Goal: Information Seeking & Learning: Find specific fact

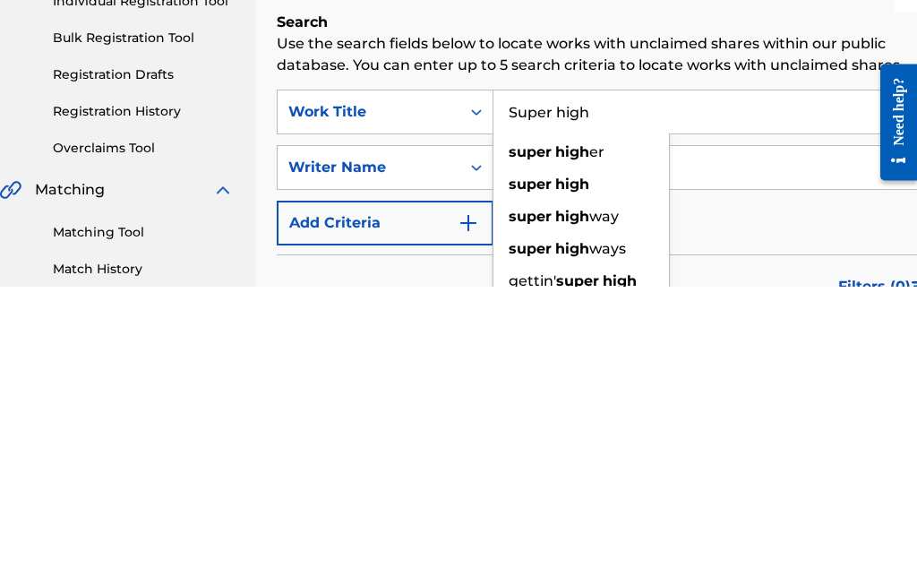
scroll to position [299, 22]
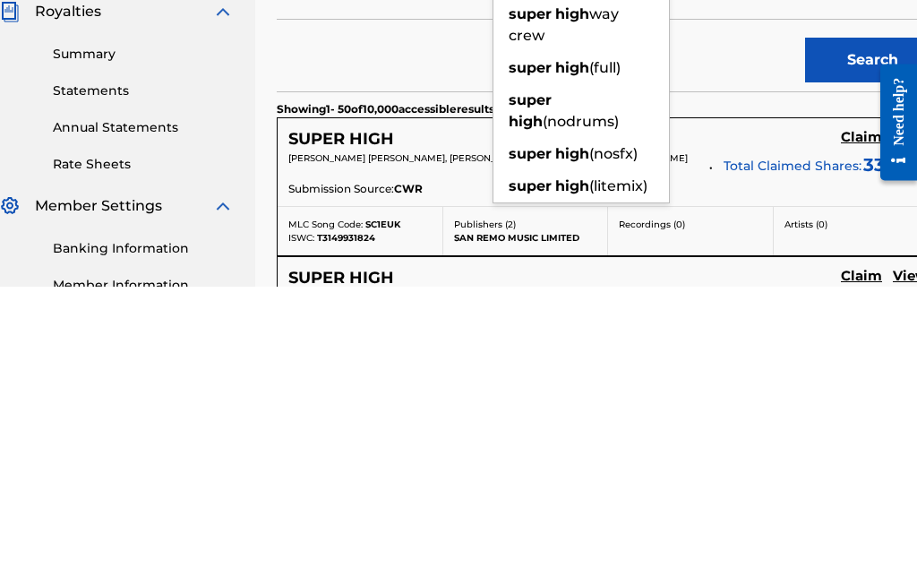
click at [730, 114] on input "Super high" at bounding box center [715, 111] width 445 height 43
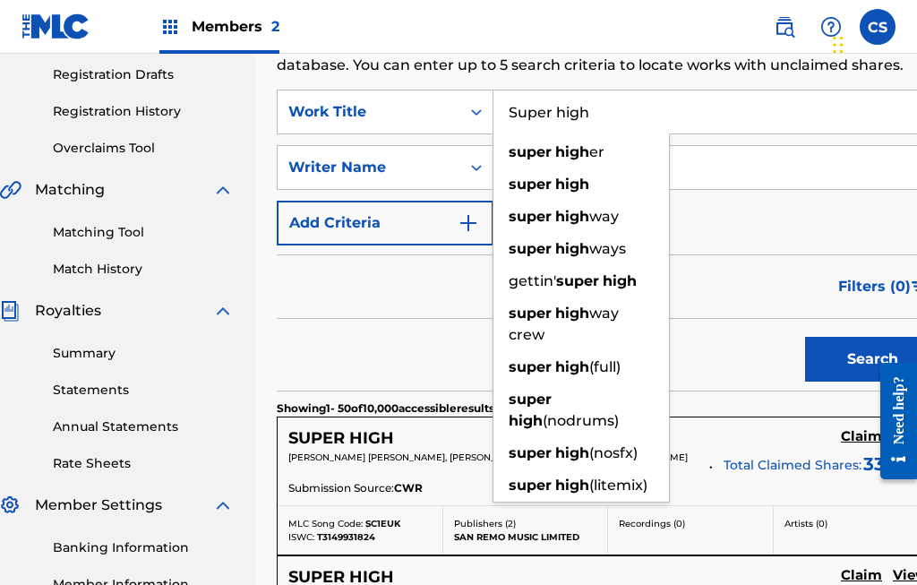
click at [719, 113] on input "Super high" at bounding box center [715, 111] width 445 height 43
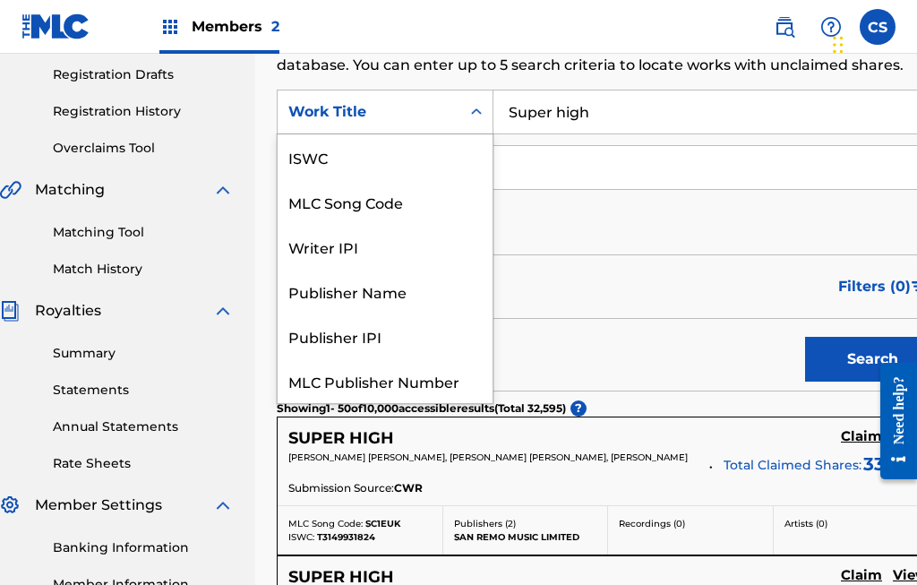
scroll to position [45, 0]
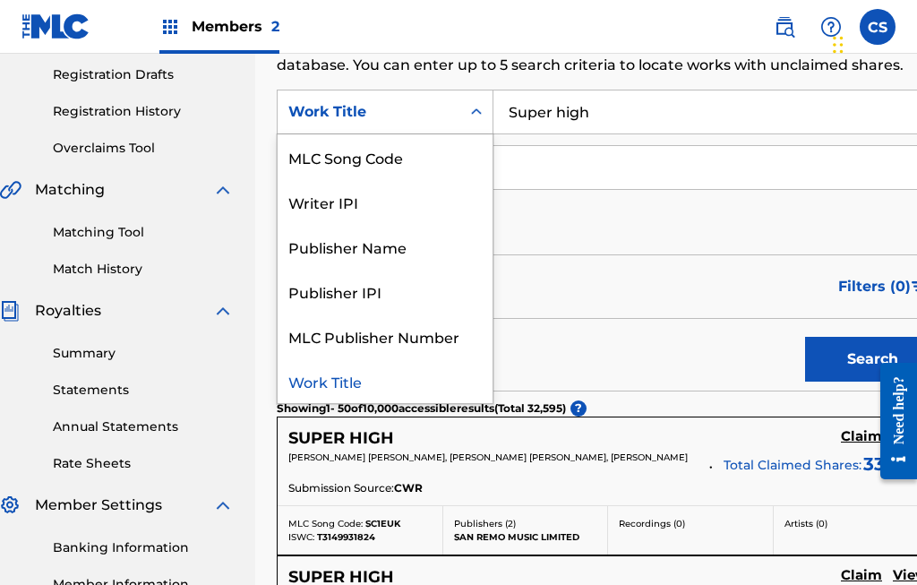
click at [603, 108] on input "Super high" at bounding box center [715, 111] width 445 height 43
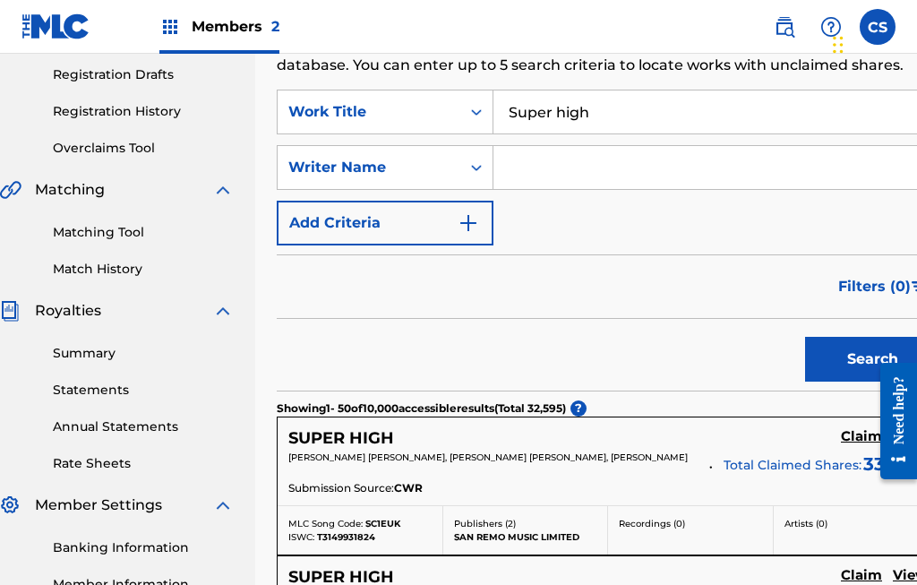
scroll to position [298, 22]
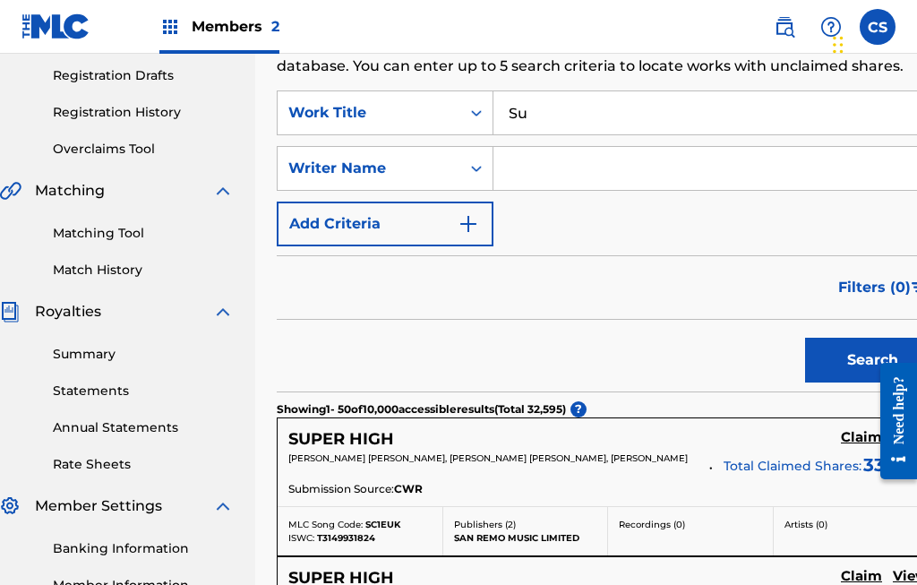
type input "S"
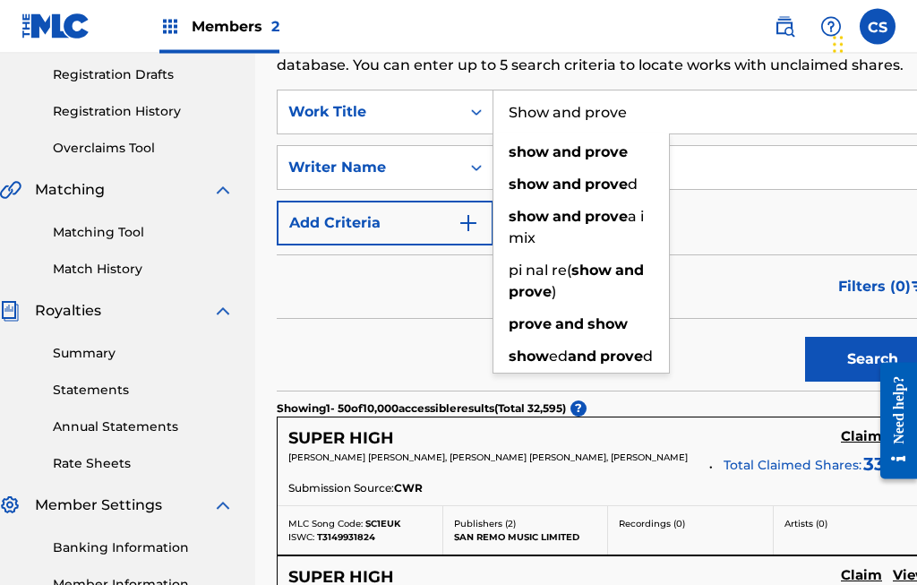
type input "Show and prove"
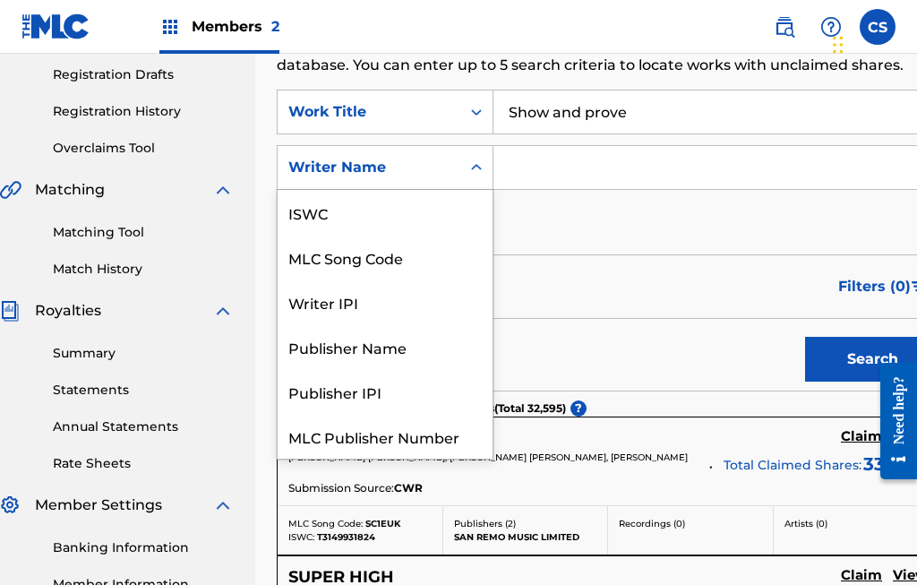
scroll to position [45, 0]
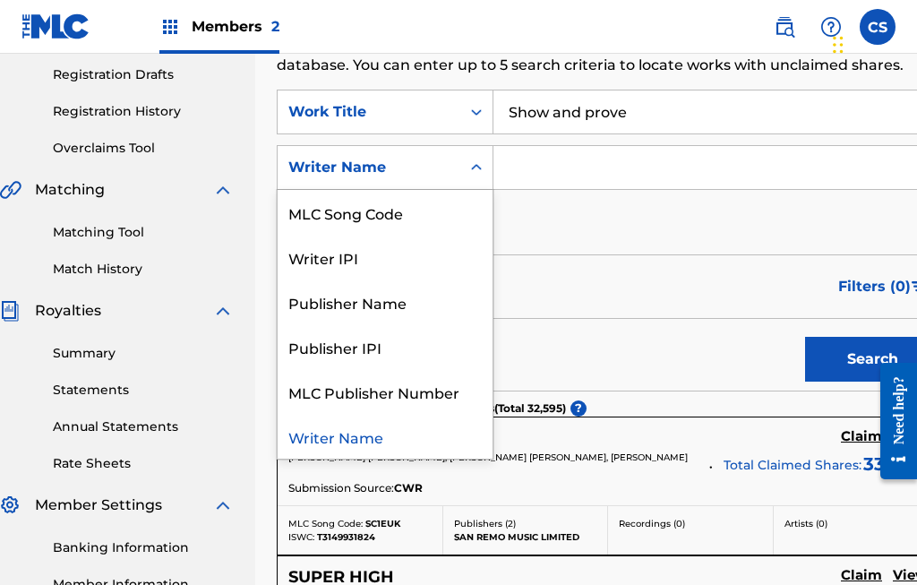
click at [559, 169] on input "Search Form" at bounding box center [715, 167] width 445 height 43
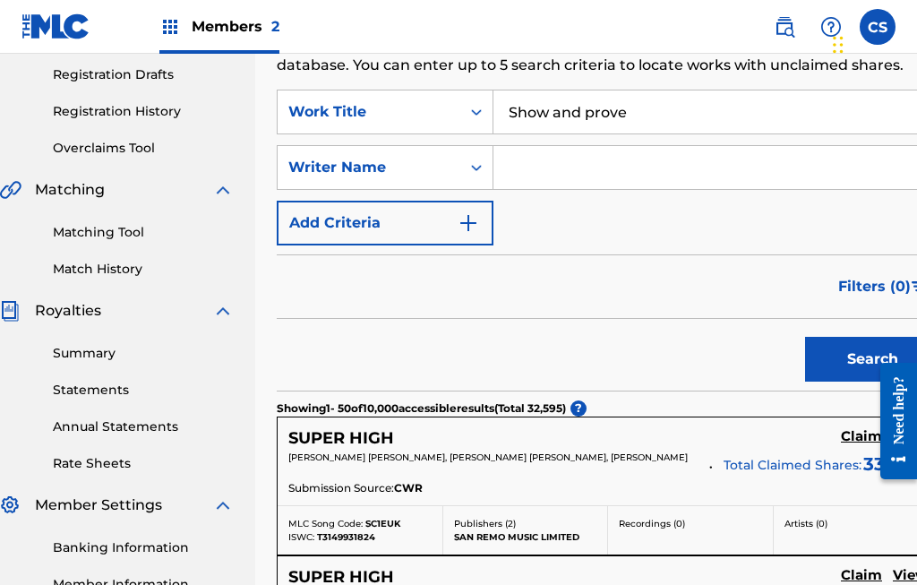
scroll to position [298, 22]
click at [580, 161] on input "Where is [PERSON_NAME]?" at bounding box center [715, 168] width 445 height 43
click at [546, 160] on input "[PERSON_NAME]?" at bounding box center [715, 168] width 445 height 43
type input "[PERSON_NAME]?"
click at [836, 373] on button "Search" at bounding box center [872, 359] width 134 height 45
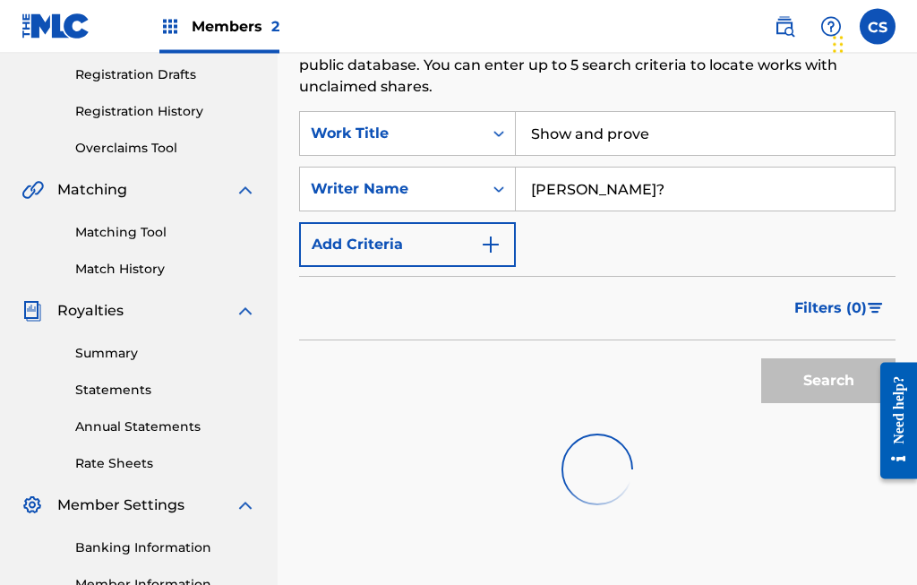
scroll to position [299, 0]
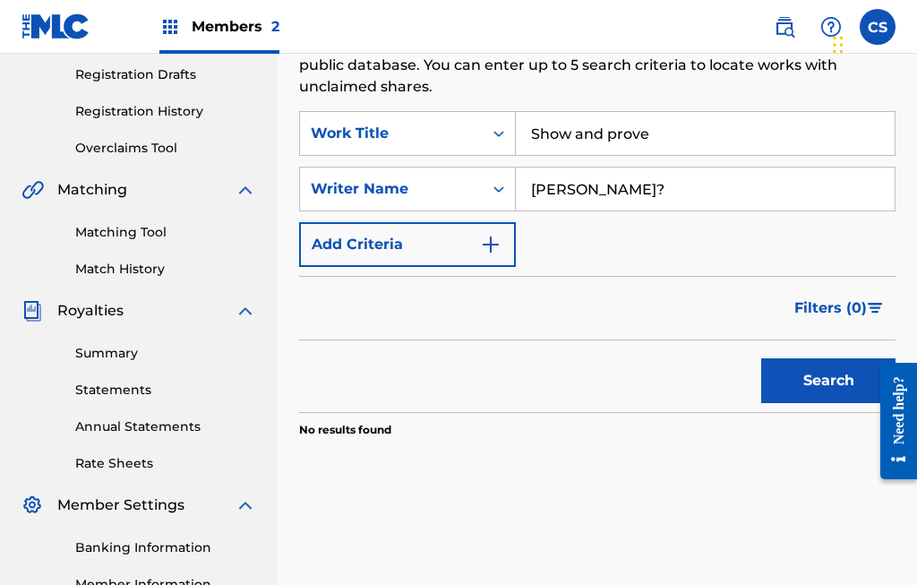
click at [675, 144] on input "Show and prove" at bounding box center [705, 133] width 379 height 43
type input "S"
type input "W"
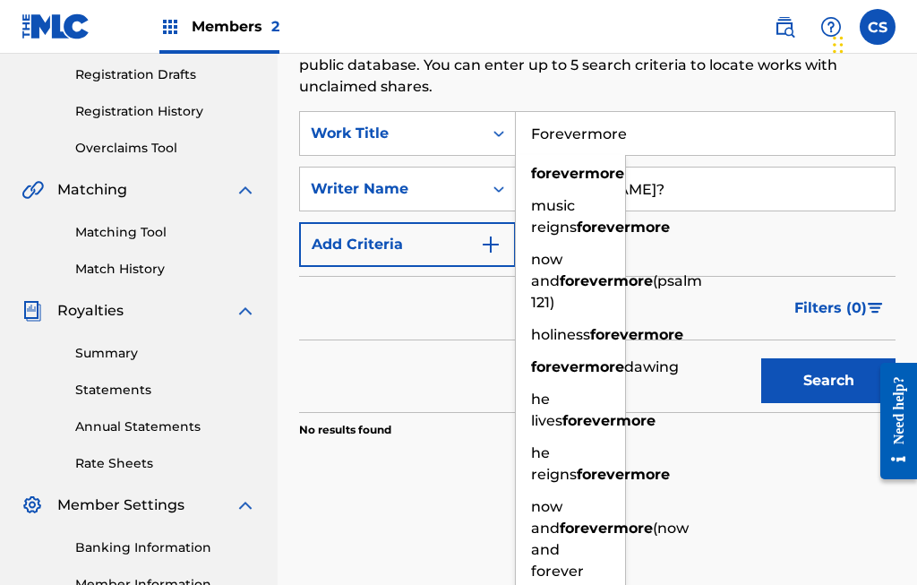
type input "Forevermore"
click at [823, 368] on button "Search" at bounding box center [828, 380] width 134 height 45
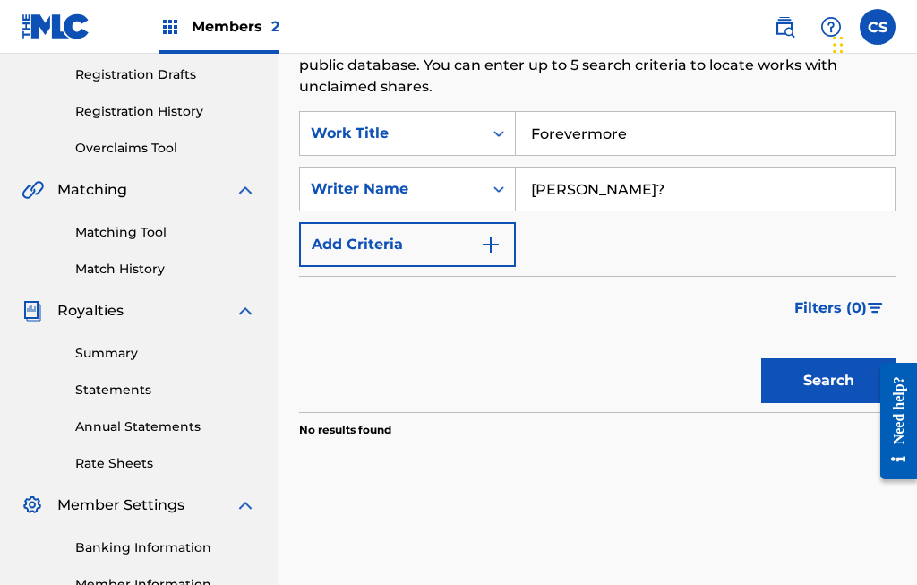
click at [644, 177] on input "[PERSON_NAME]?" at bounding box center [705, 188] width 379 height 43
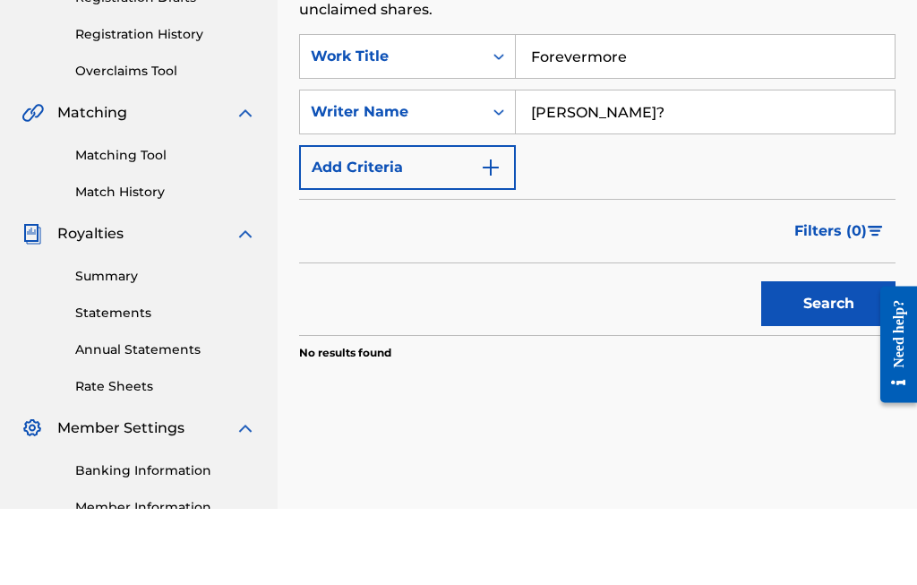
click at [632, 167] on input "[PERSON_NAME]?" at bounding box center [705, 188] width 379 height 43
type input "W"
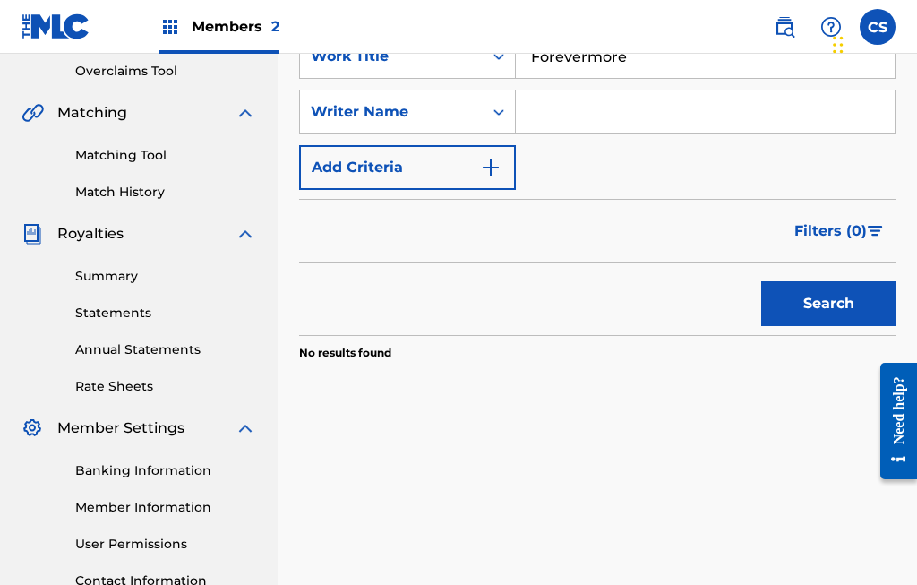
click at [559, 117] on input "Search Form" at bounding box center [705, 111] width 379 height 43
type input "[PERSON_NAME]"
click at [823, 294] on button "Search" at bounding box center [828, 304] width 134 height 45
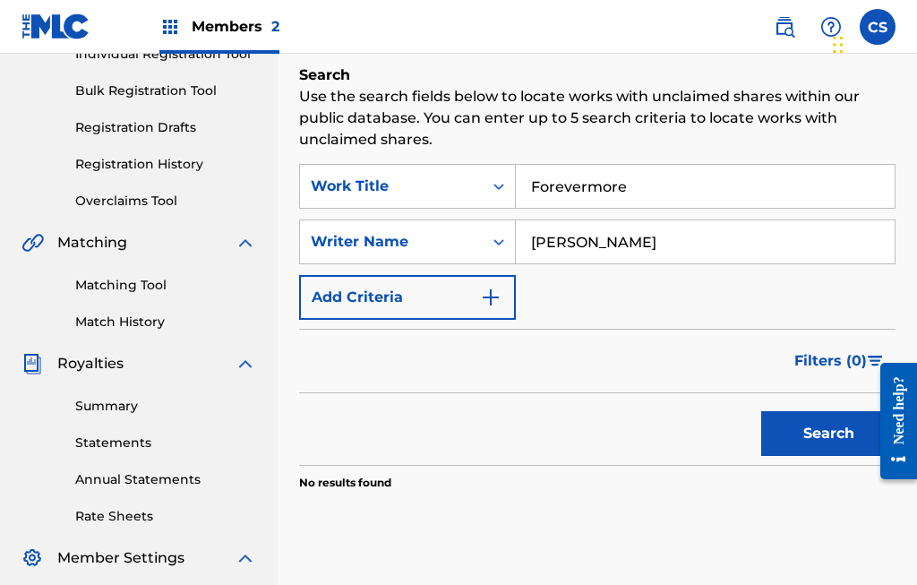
scroll to position [237, 0]
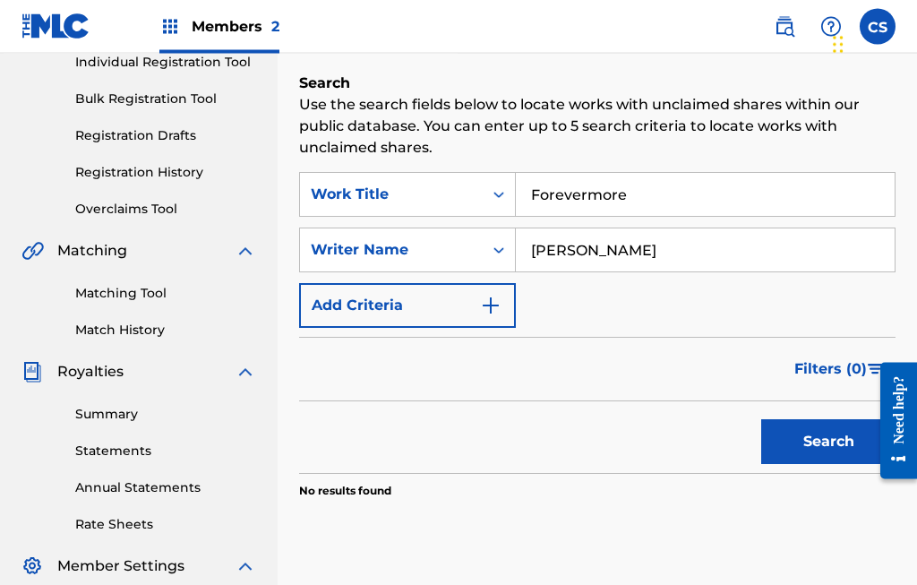
click at [175, 21] on img at bounding box center [169, 26] width 21 height 21
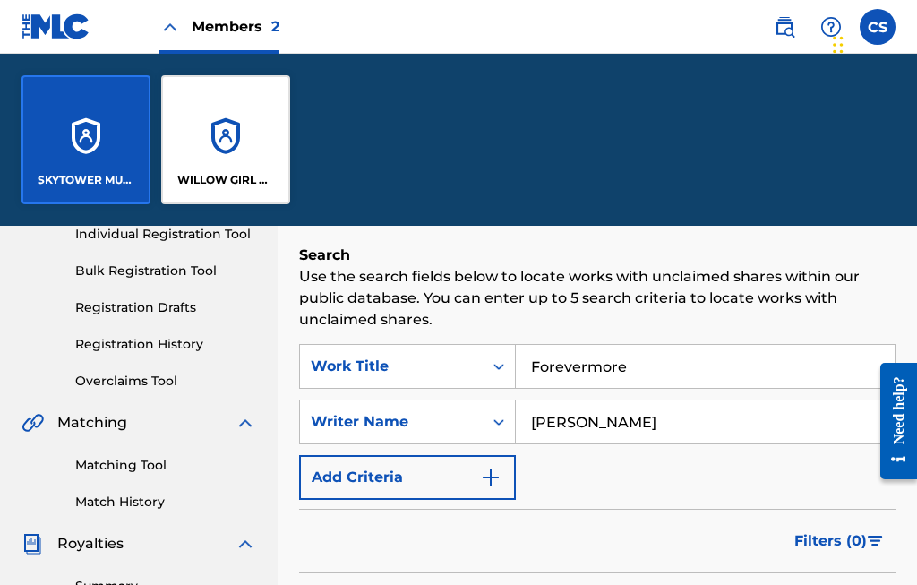
click at [100, 132] on div "SKYTOWER MUSIC LIMITED" at bounding box center [85, 139] width 129 height 129
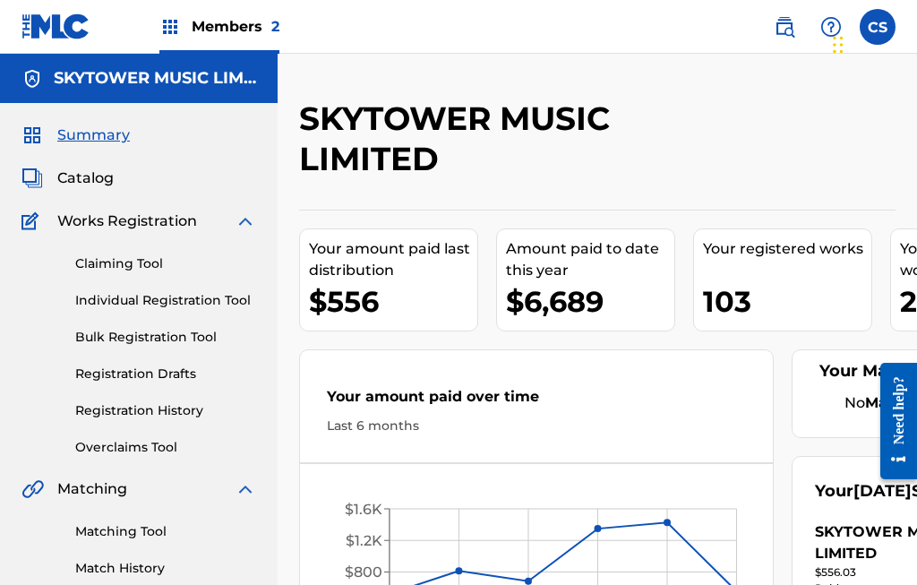
click at [149, 175] on div "Catalog" at bounding box center [138, 177] width 235 height 21
click at [111, 169] on span "Catalog" at bounding box center [85, 177] width 56 height 21
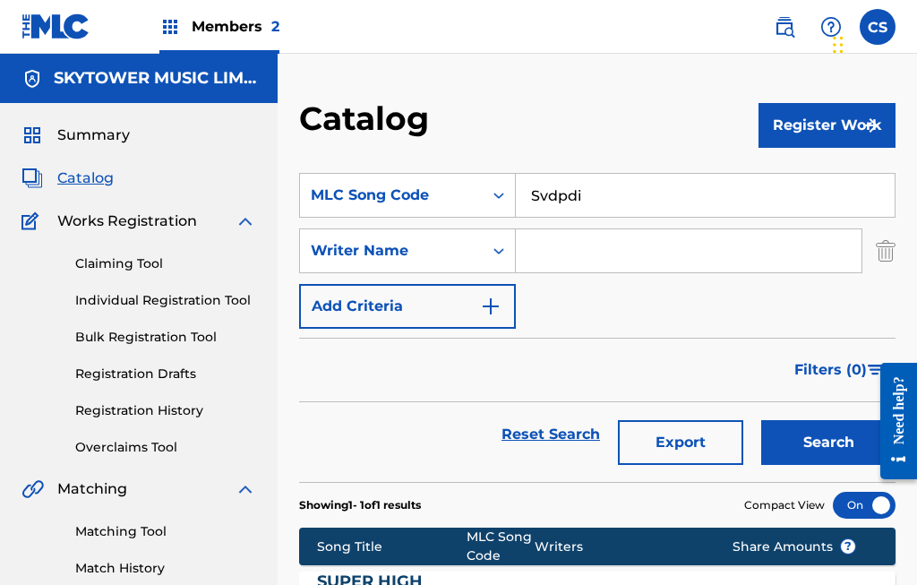
click at [620, 207] on input "Svdpdi" at bounding box center [705, 195] width 379 height 43
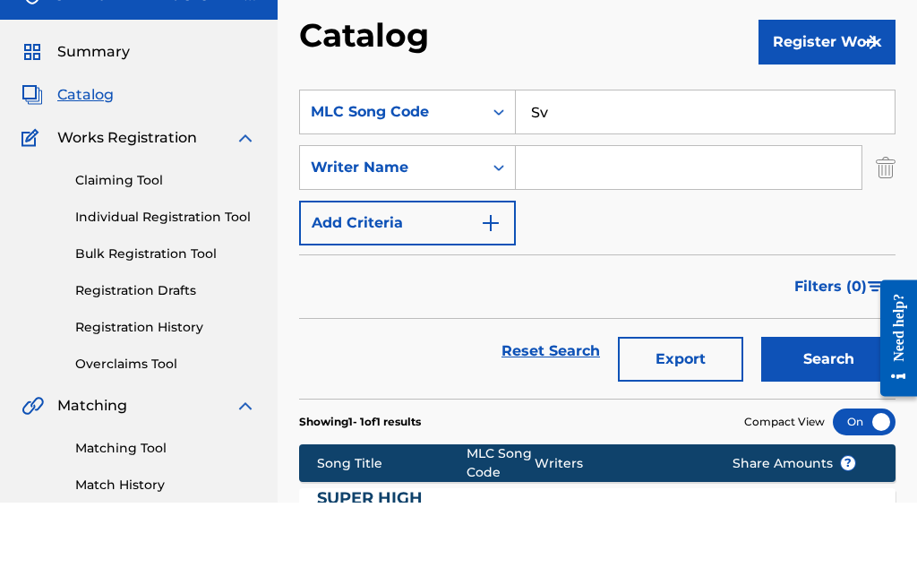
type input "S"
type input "Forevermore"
click at [575, 229] on input "Search Form" at bounding box center [689, 250] width 346 height 43
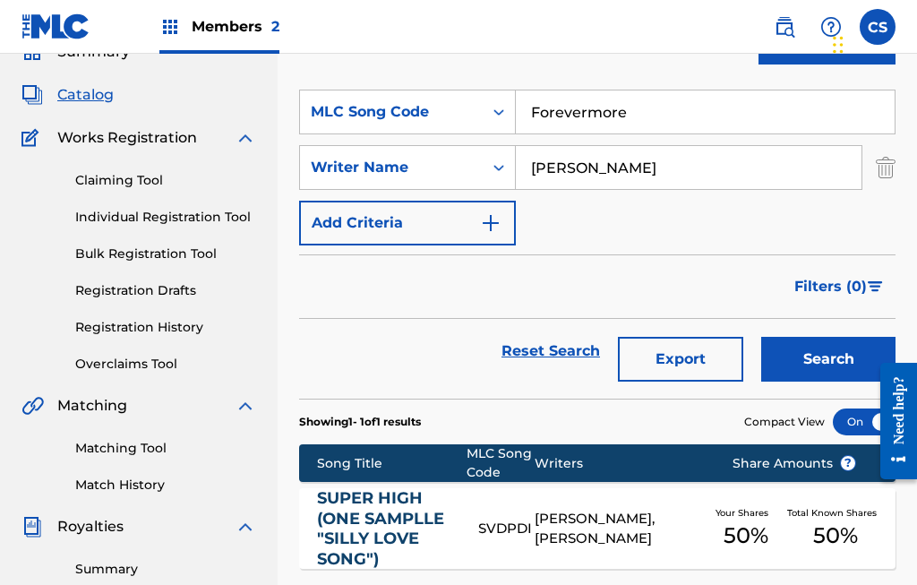
type input "[PERSON_NAME]"
click at [816, 371] on button "Search" at bounding box center [828, 359] width 134 height 45
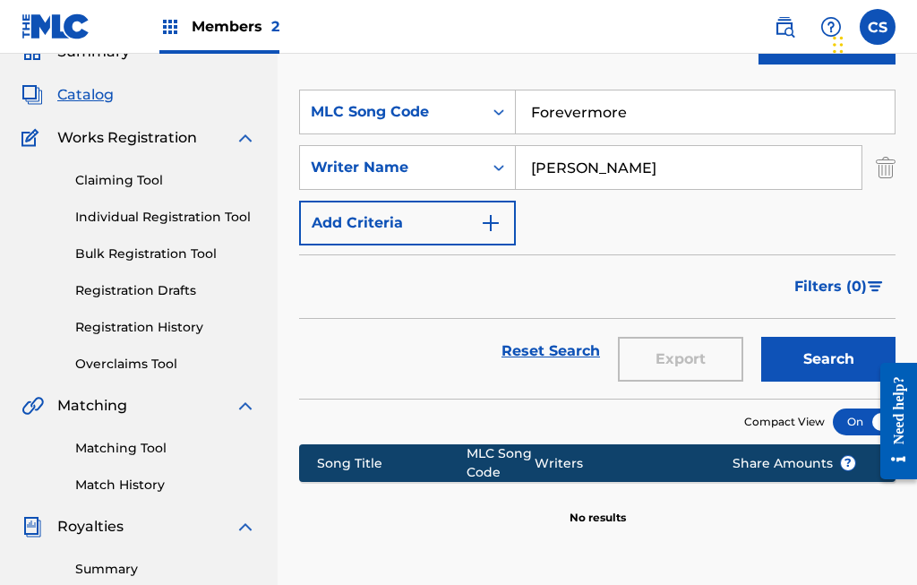
click at [829, 354] on button "Search" at bounding box center [828, 359] width 134 height 45
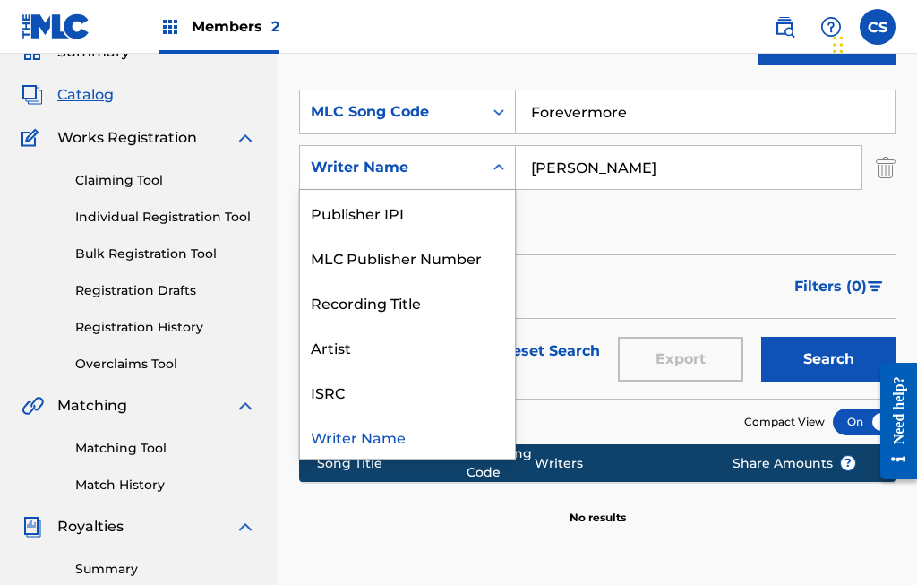
scroll to position [0, 0]
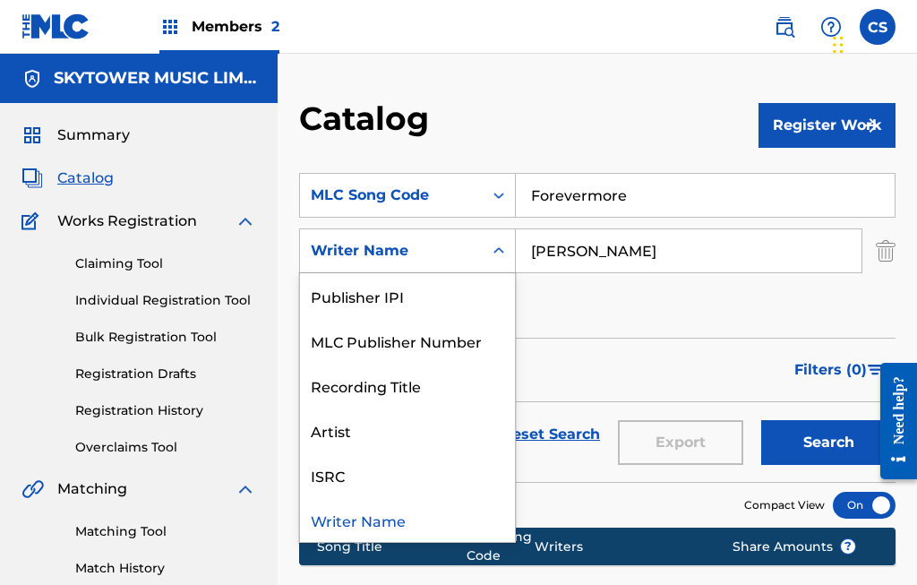
click at [99, 173] on span "Catalog" at bounding box center [85, 177] width 56 height 21
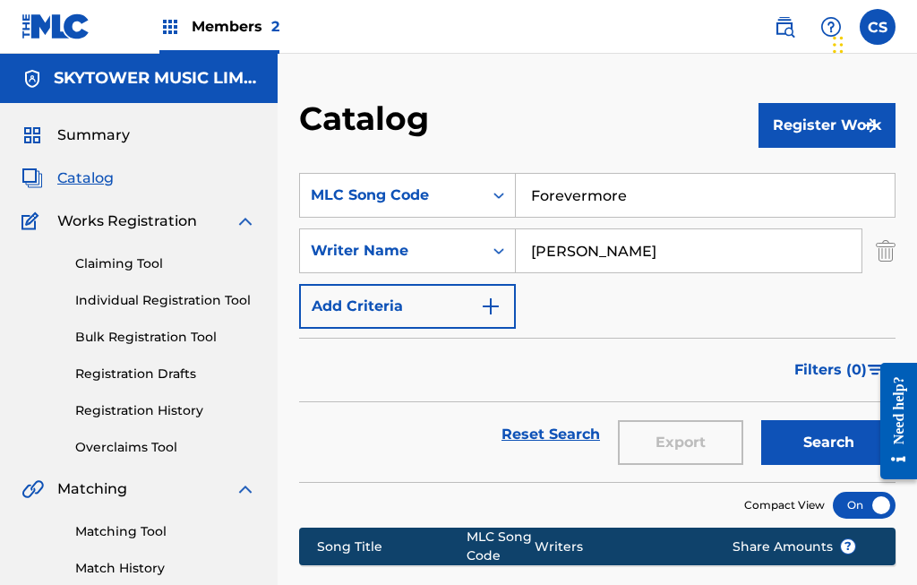
click at [98, 180] on span "Catalog" at bounding box center [85, 177] width 56 height 21
click at [832, 443] on button "Search" at bounding box center [828, 442] width 134 height 45
click at [789, 557] on div "Song Title MLC Song Code Writers Share Amounts ?" at bounding box center [597, 546] width 596 height 38
click at [721, 315] on div "SearchWithCriteria783af6e7-8eec-48e7-b375-c89cf4cecf60 MLC Song Code Forevermor…" at bounding box center [597, 251] width 596 height 156
click at [639, 202] on input "Forevermore" at bounding box center [705, 195] width 379 height 43
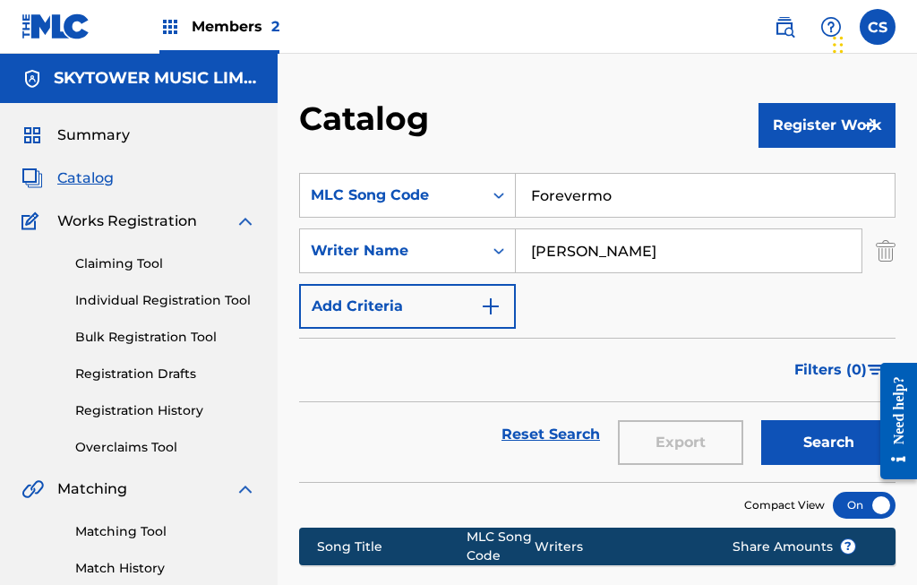
click at [655, 184] on input "Forevermo" at bounding box center [705, 195] width 379 height 43
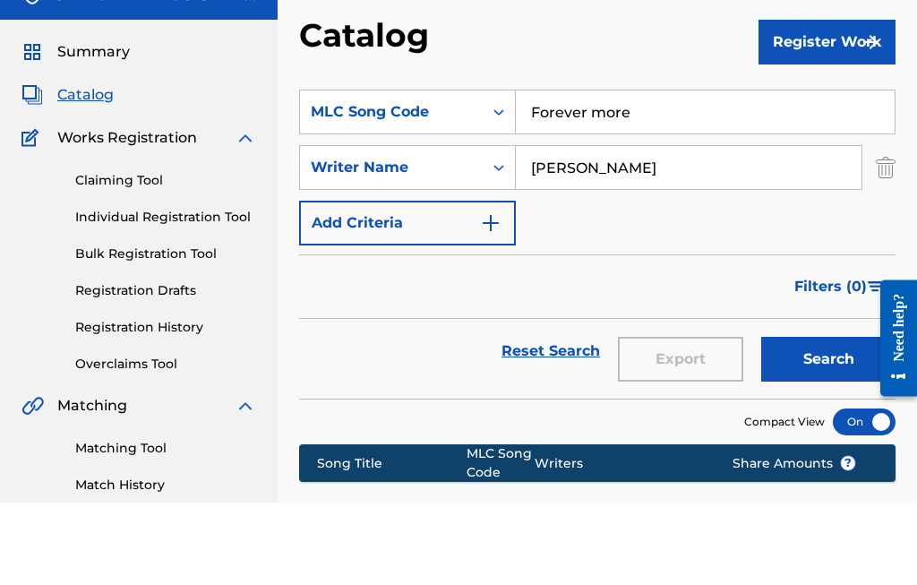
scroll to position [83, 0]
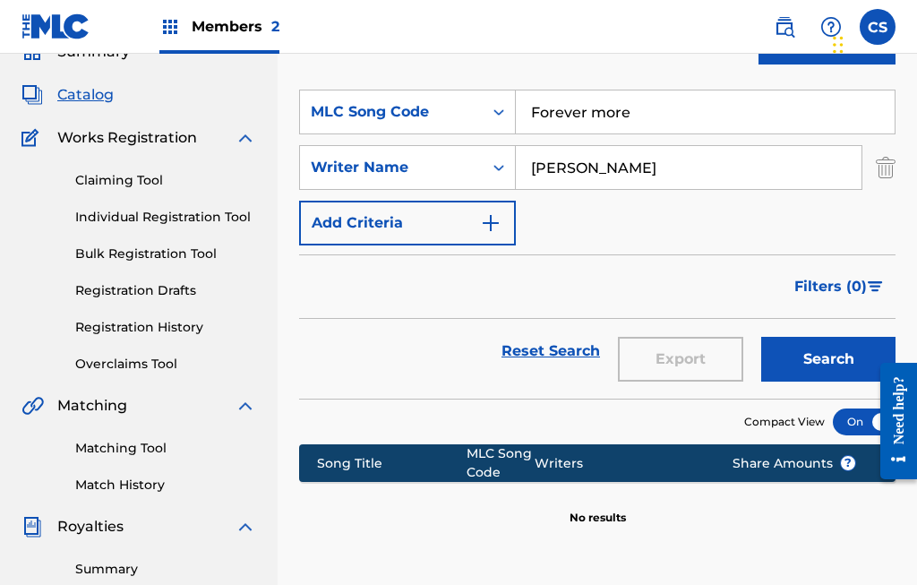
type input "Forever more"
click at [571, 166] on input "[PERSON_NAME]" at bounding box center [689, 167] width 346 height 43
type input "[PERSON_NAME]"
click at [823, 352] on button "Search" at bounding box center [828, 359] width 134 height 45
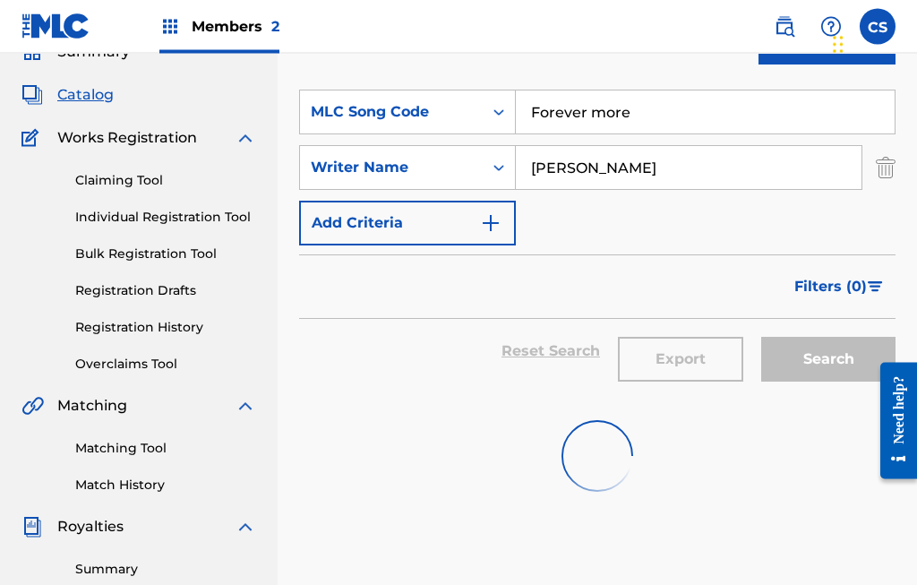
scroll to position [83, 0]
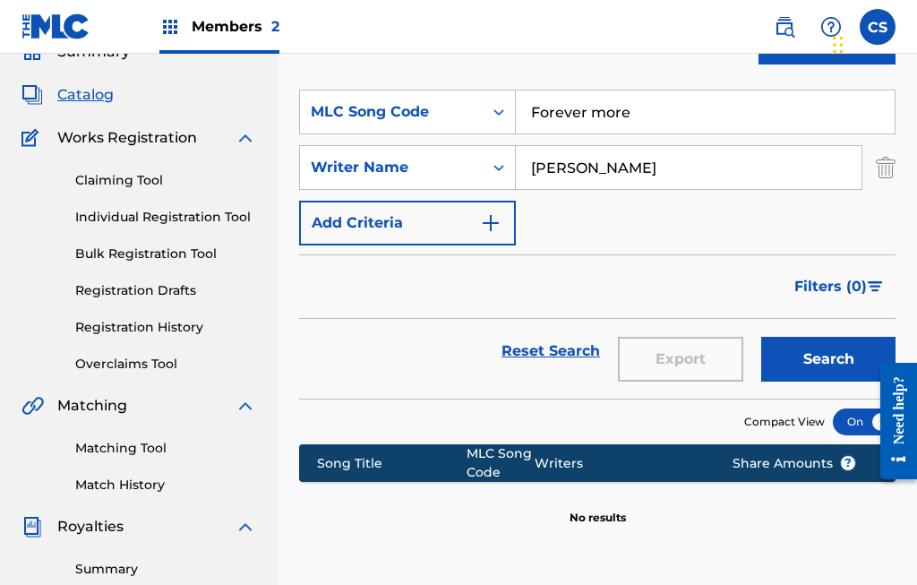
click at [161, 107] on div "Summary Catalog Works Registration Claiming Tool Individual Registration Tool B…" at bounding box center [138, 480] width 277 height 921
click at [154, 90] on div "Catalog" at bounding box center [138, 94] width 235 height 21
click at [81, 88] on span "Catalog" at bounding box center [85, 94] width 56 height 21
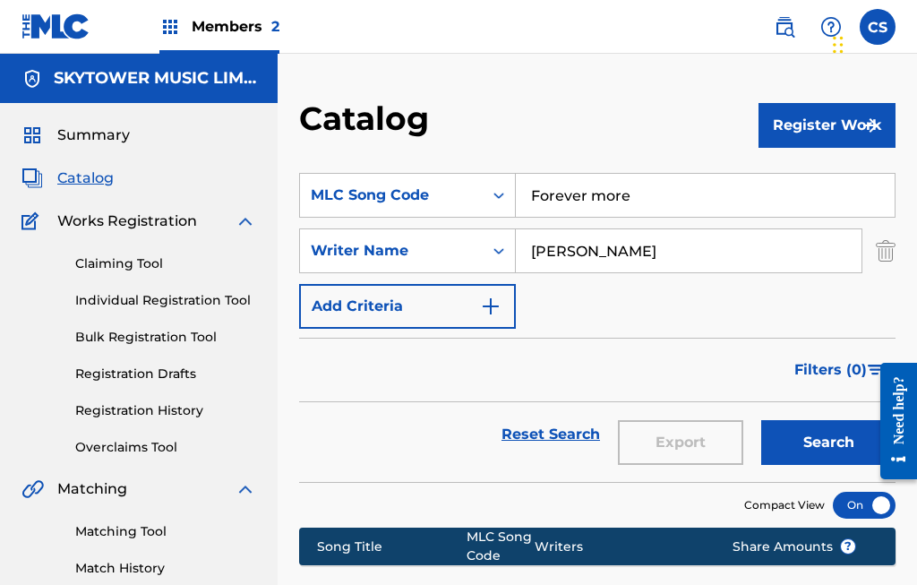
click at [815, 442] on button "Search" at bounding box center [828, 442] width 134 height 45
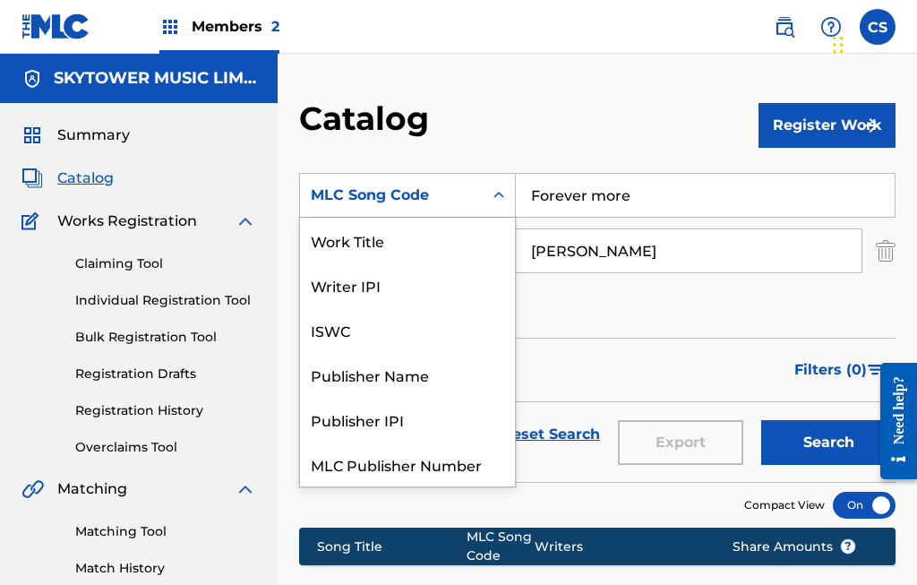
scroll to position [224, 0]
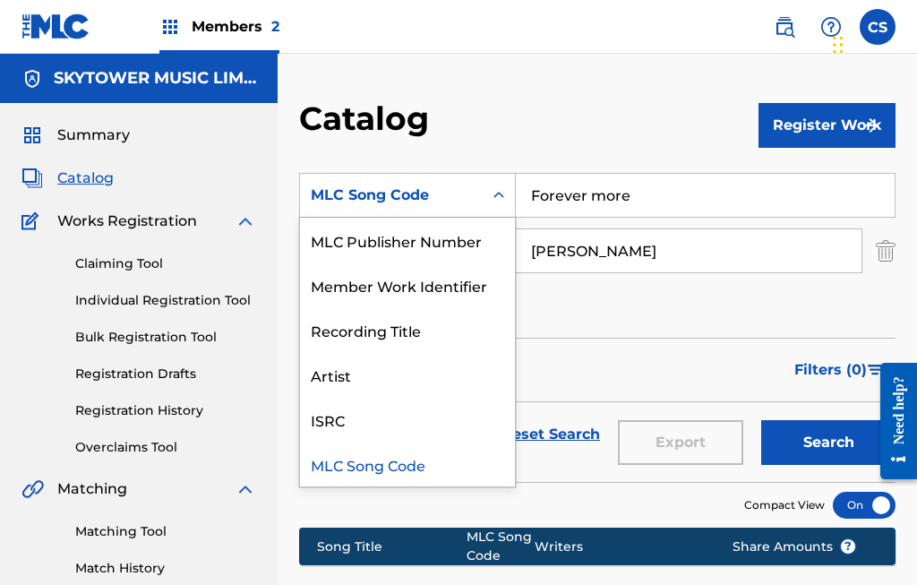
click at [689, 205] on input "Forever more" at bounding box center [705, 195] width 379 height 43
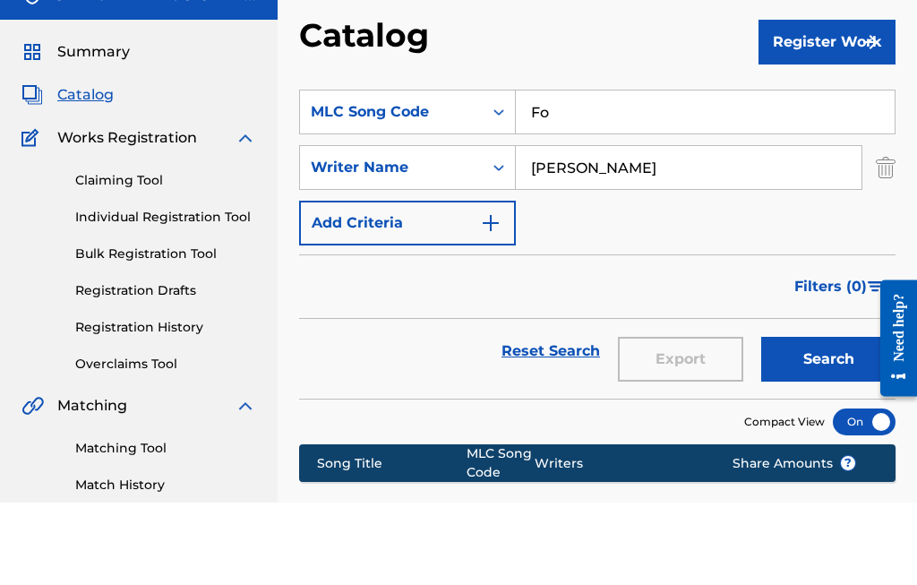
type input "F"
click at [682, 98] on div "Catalog" at bounding box center [528, 124] width 459 height 53
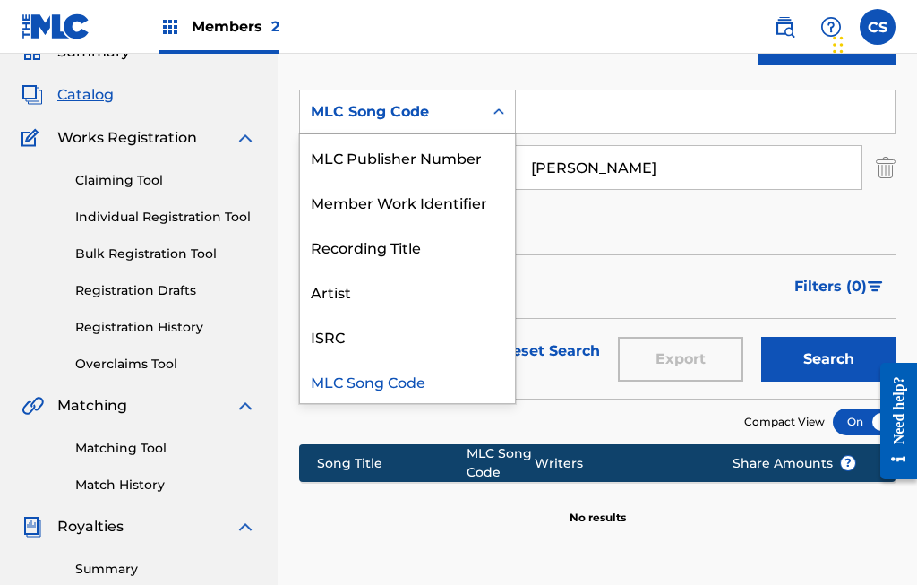
click at [654, 60] on div "Catalog" at bounding box center [528, 41] width 459 height 53
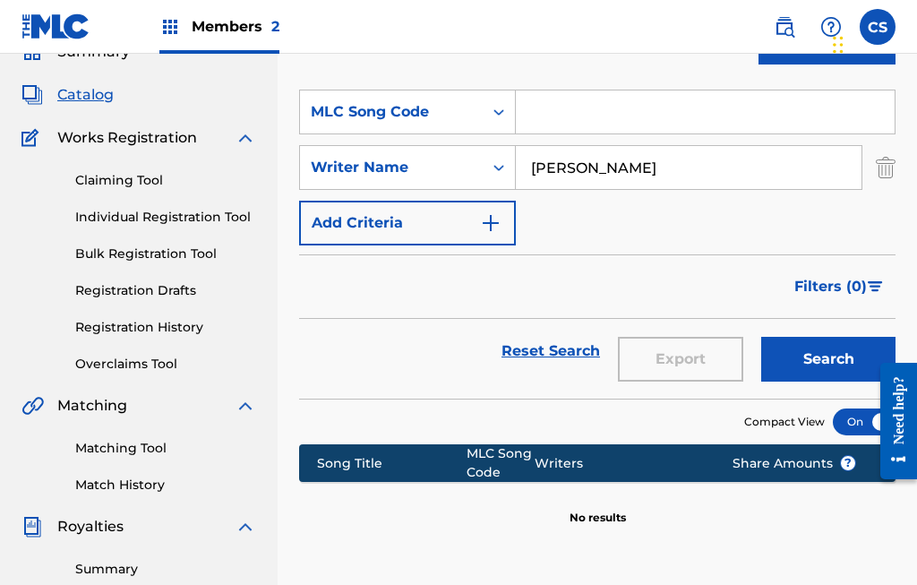
click at [678, 171] on input "[PERSON_NAME]" at bounding box center [689, 167] width 346 height 43
click at [821, 346] on button "Search" at bounding box center [828, 359] width 134 height 45
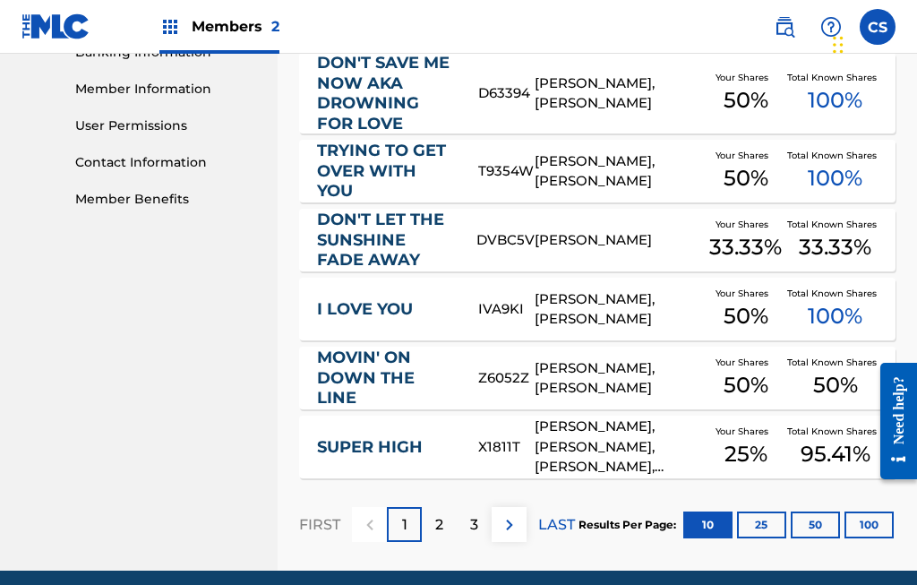
scroll to position [797, 0]
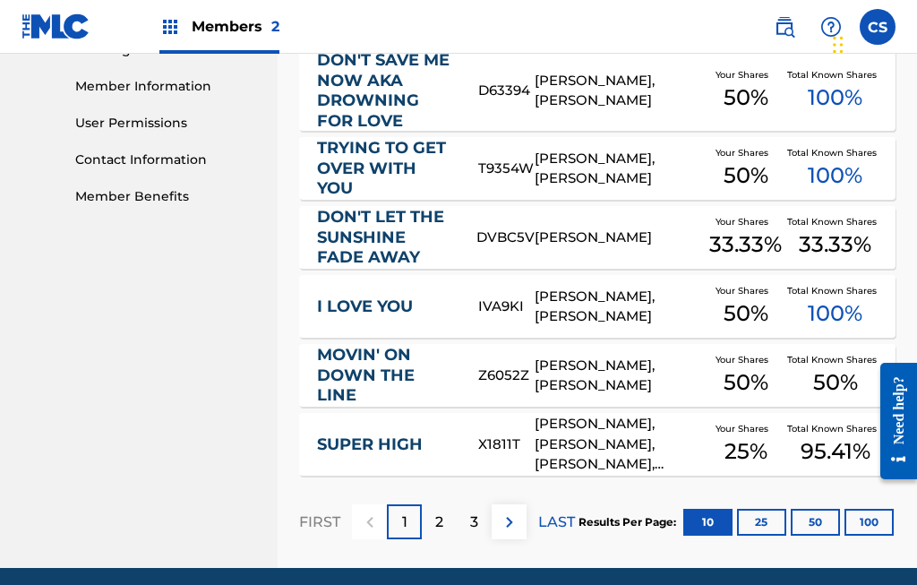
click at [437, 516] on p "2" at bounding box center [439, 521] width 8 height 21
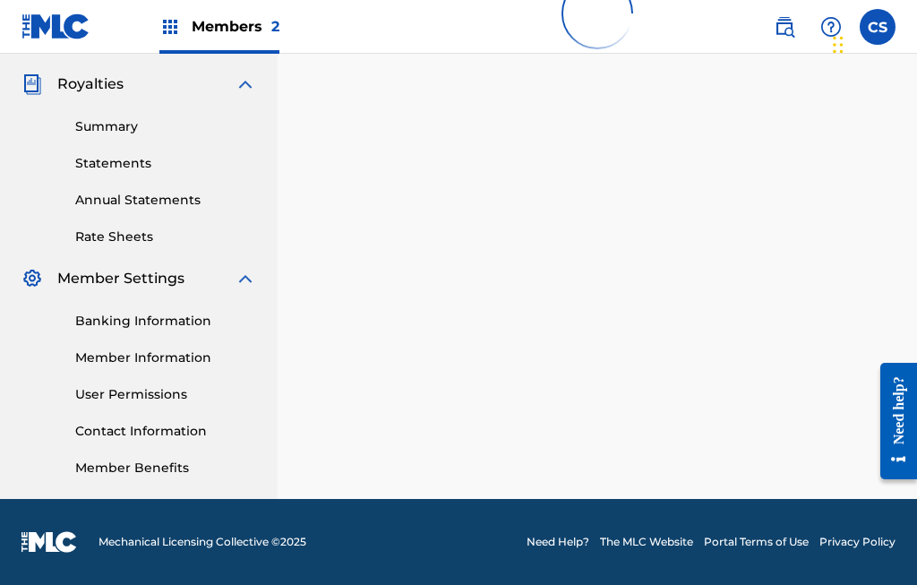
scroll to position [458, 0]
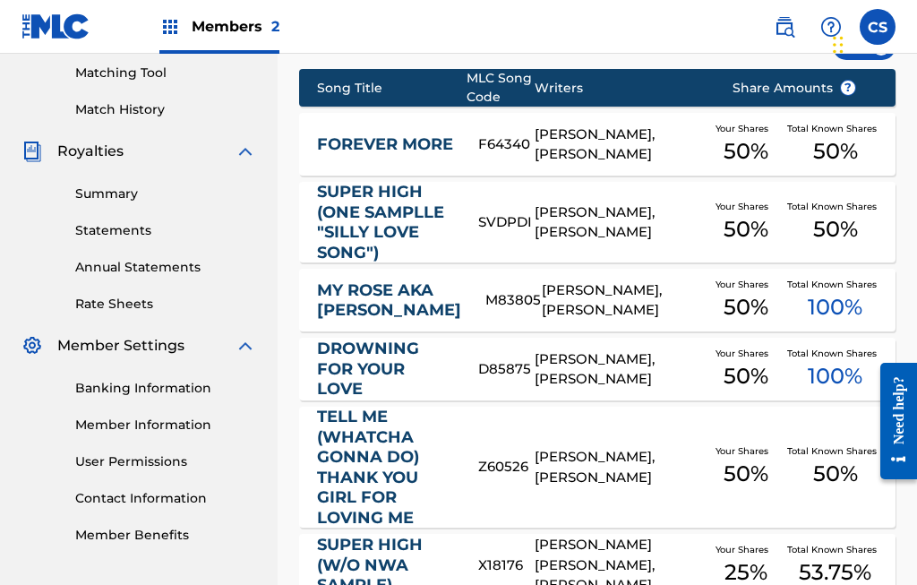
click at [636, 139] on div "[PERSON_NAME], [PERSON_NAME]" at bounding box center [619, 144] width 170 height 40
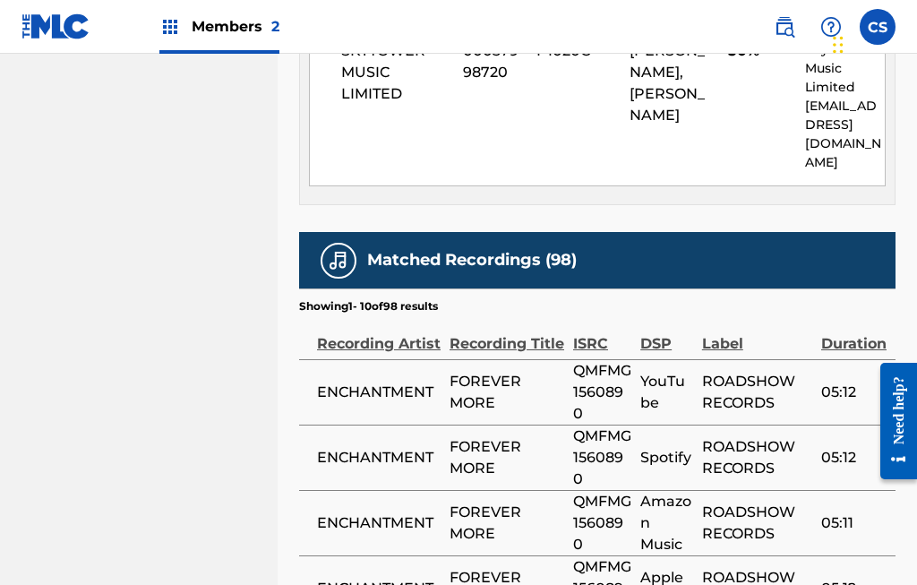
scroll to position [977, 0]
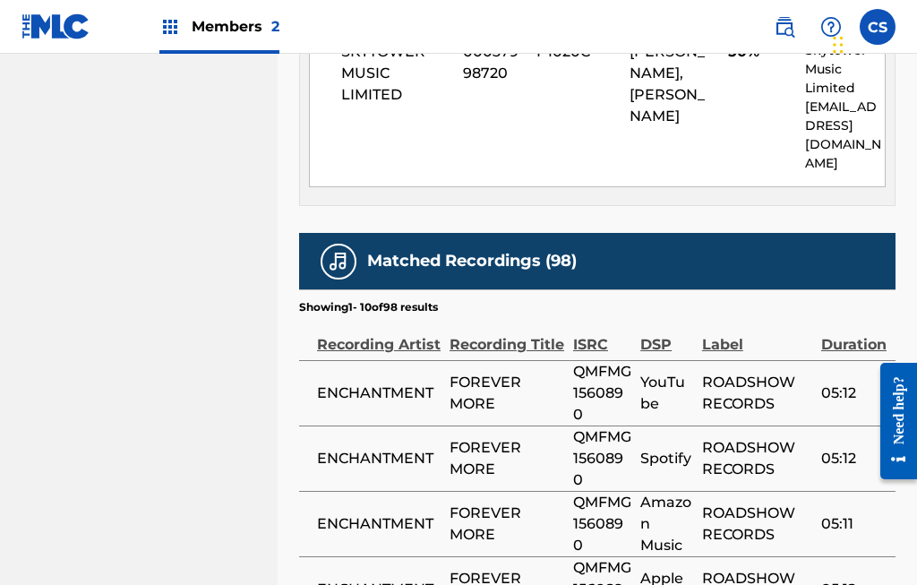
click at [494, 371] on span "FOREVER MORE" at bounding box center [506, 392] width 115 height 43
click at [607, 361] on span "QMFMG1560890" at bounding box center [602, 393] width 58 height 64
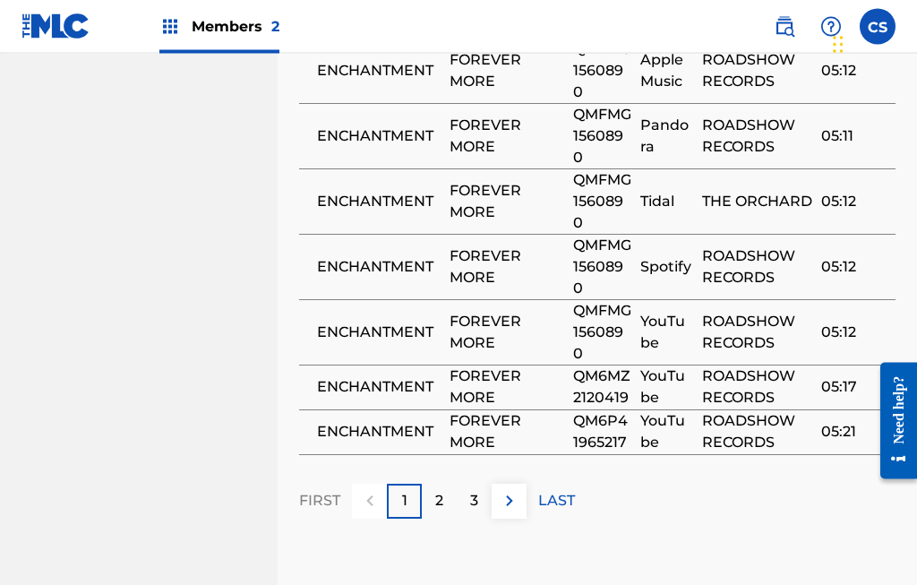
scroll to position [1549, 0]
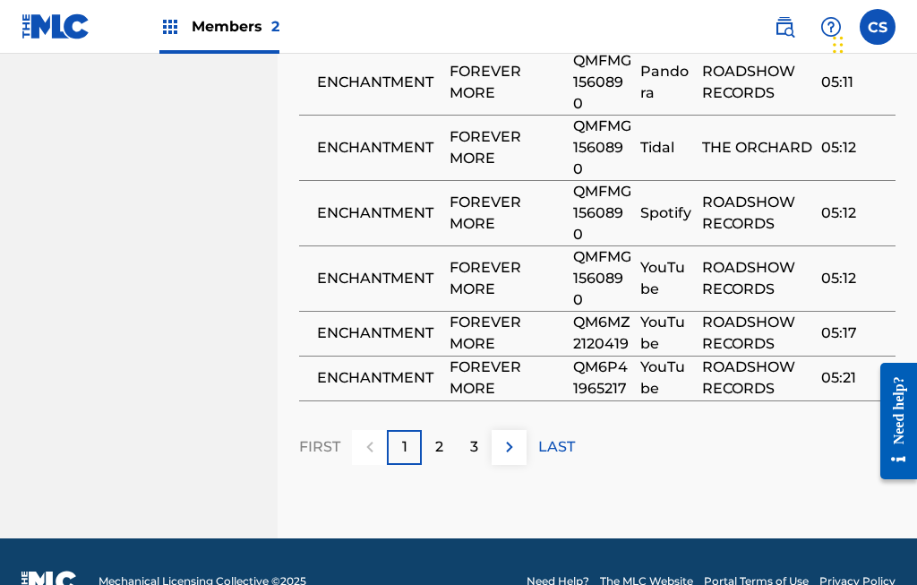
click at [438, 436] on p "2" at bounding box center [439, 446] width 8 height 21
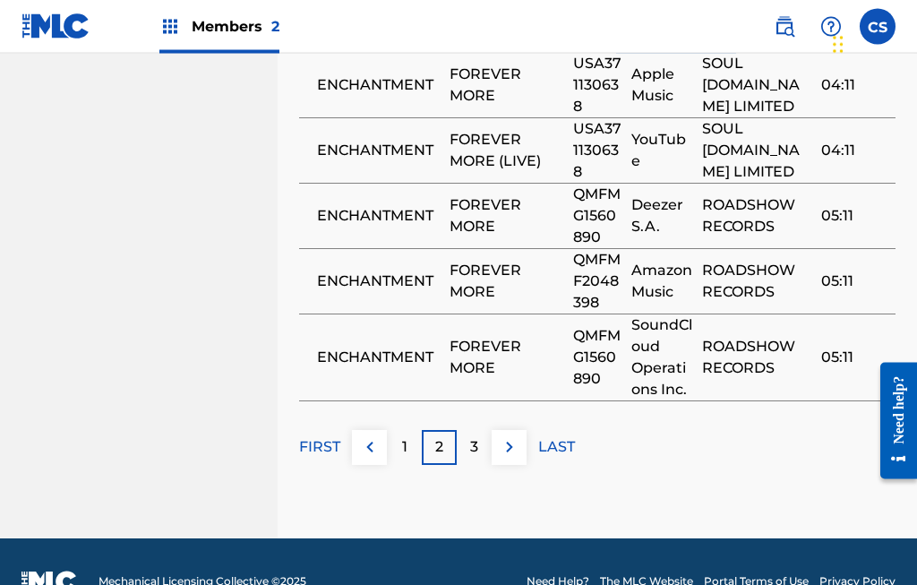
scroll to position [1673, 0]
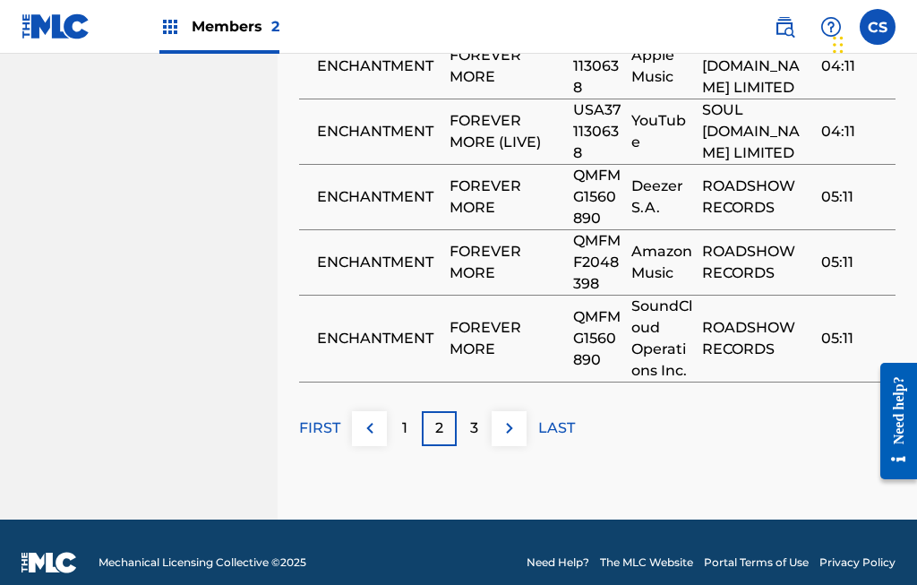
click at [474, 439] on p "3" at bounding box center [474, 427] width 8 height 21
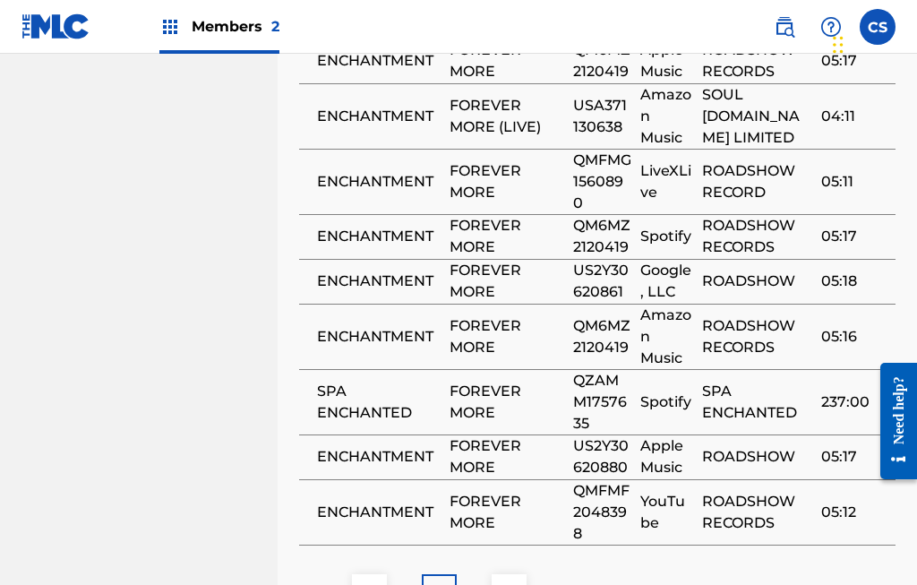
scroll to position [1440, 0]
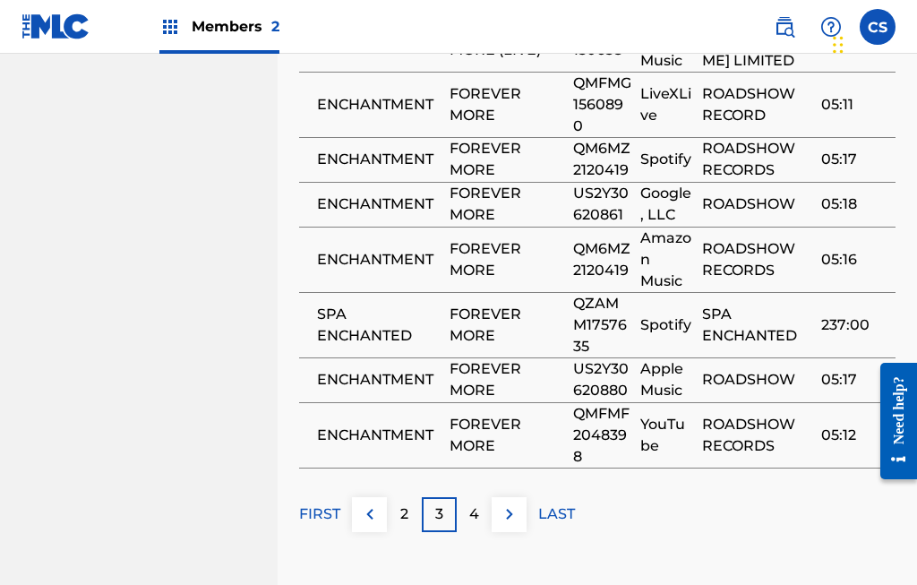
click at [473, 503] on p "4" at bounding box center [474, 513] width 10 height 21
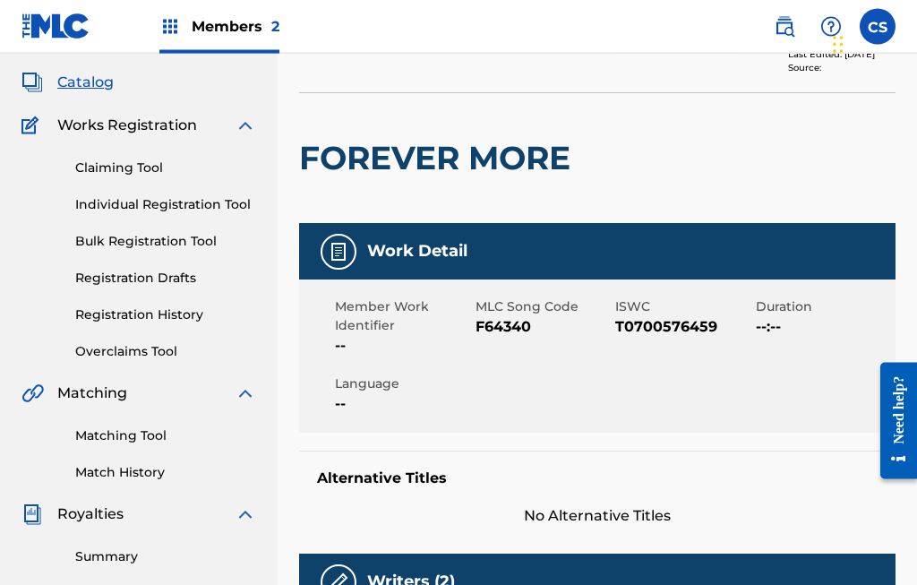
scroll to position [0, 0]
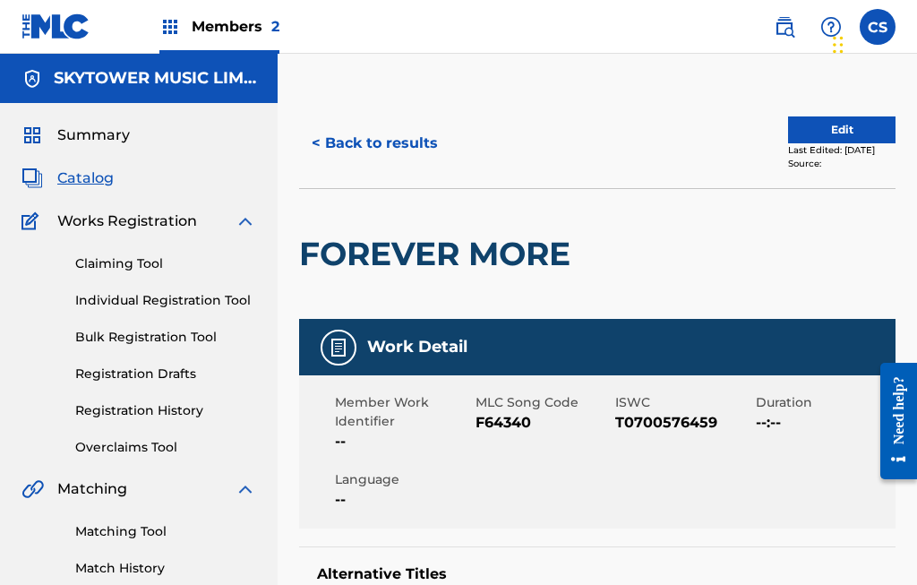
click at [844, 120] on button "Edit" at bounding box center [841, 129] width 107 height 27
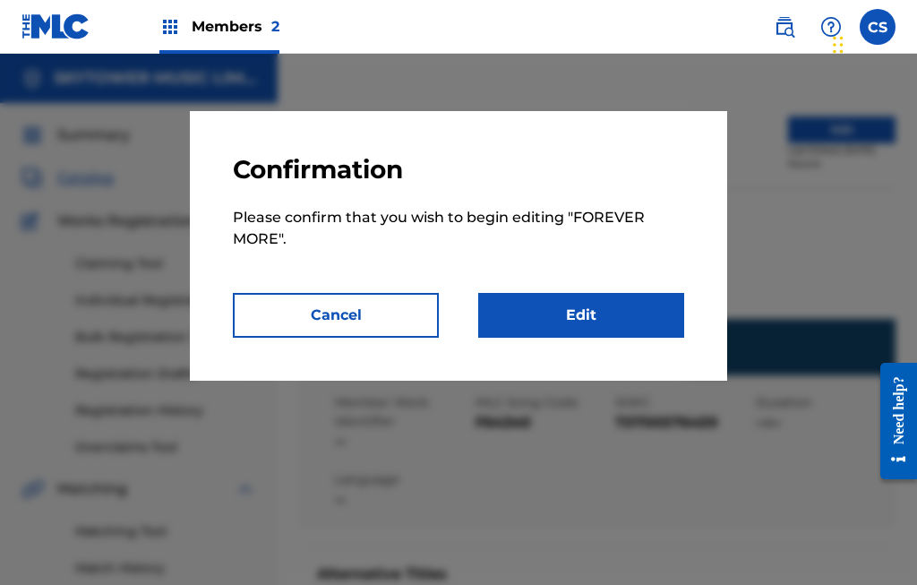
click at [609, 325] on link "Edit" at bounding box center [581, 315] width 206 height 45
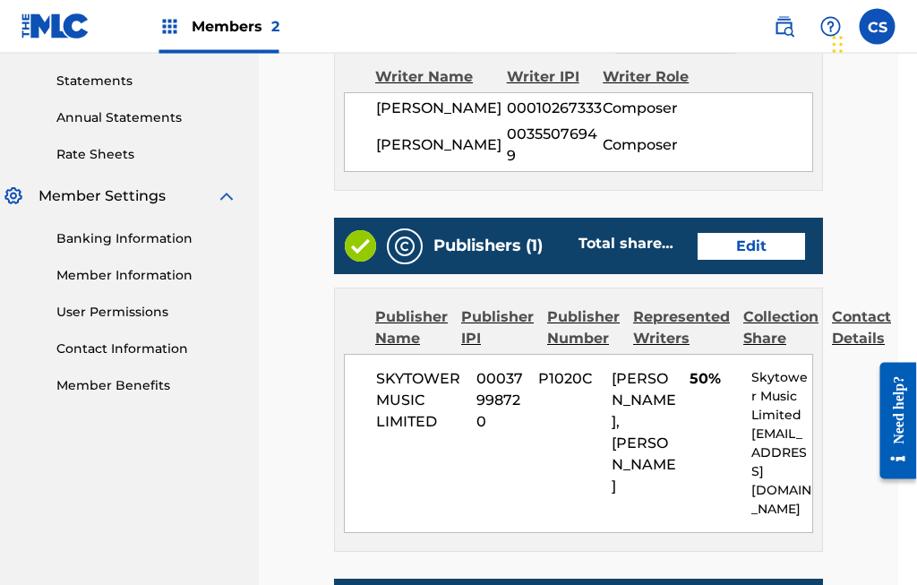
scroll to position [612, 20]
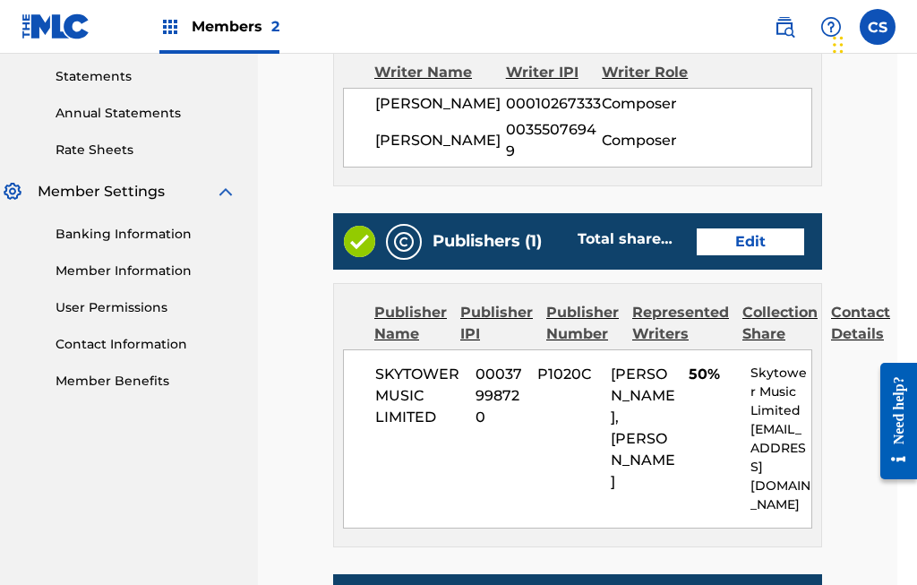
click at [764, 255] on link "Edit" at bounding box center [749, 241] width 107 height 27
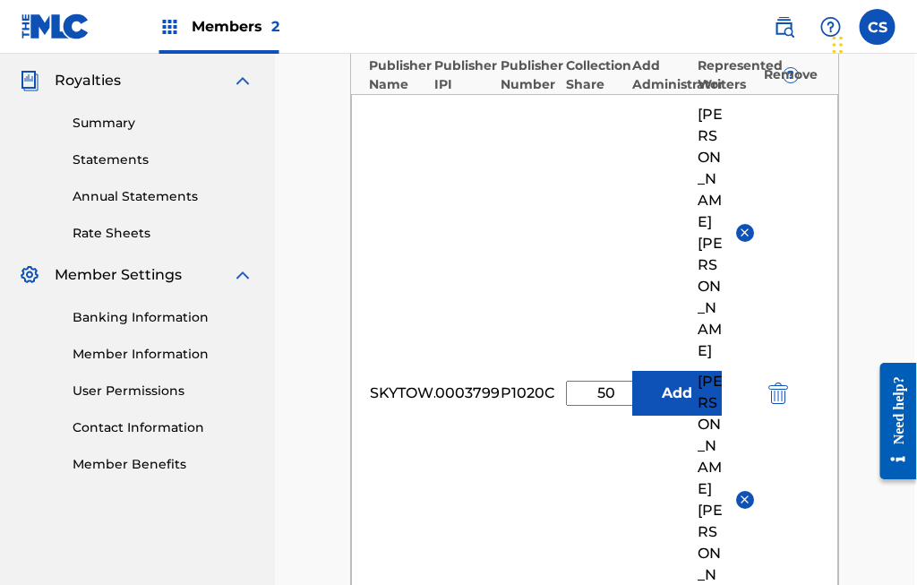
scroll to position [533, 1]
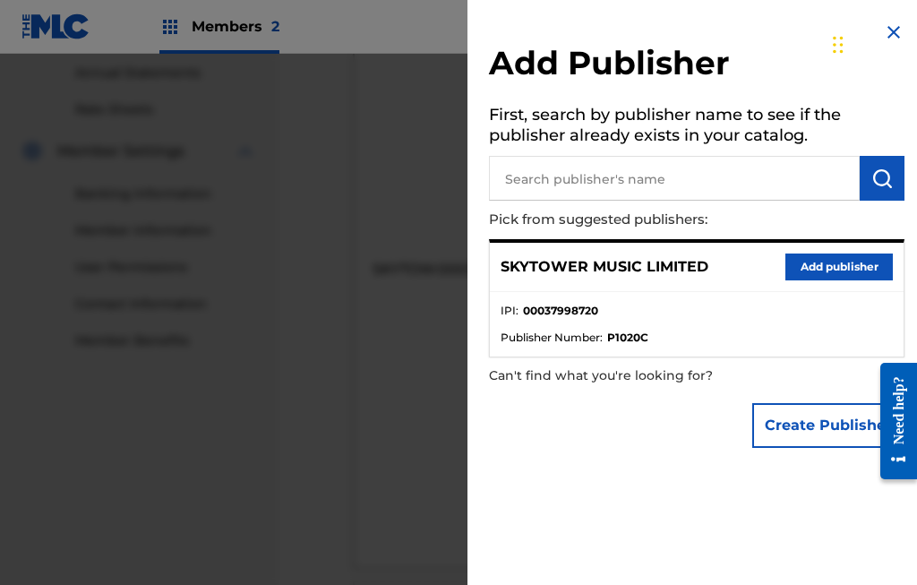
click at [606, 174] on input "text" at bounding box center [674, 178] width 371 height 45
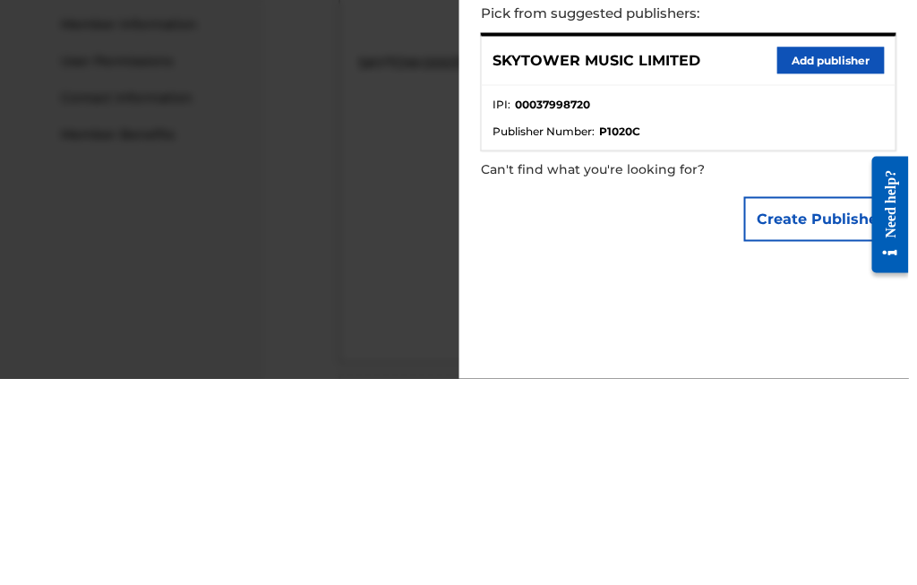
scroll to position [652, 6]
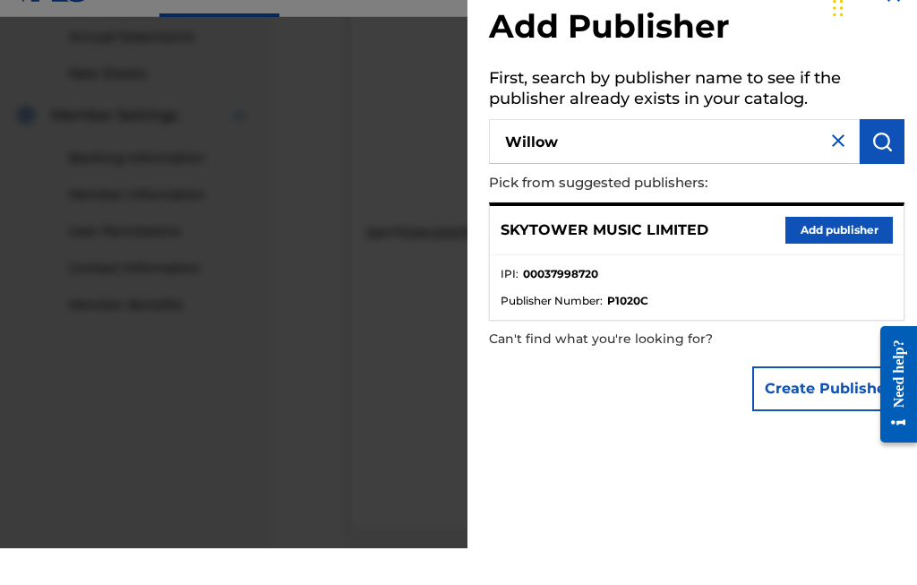
type input "Willow"
click at [885, 167] on img "submit" at bounding box center [881, 177] width 21 height 21
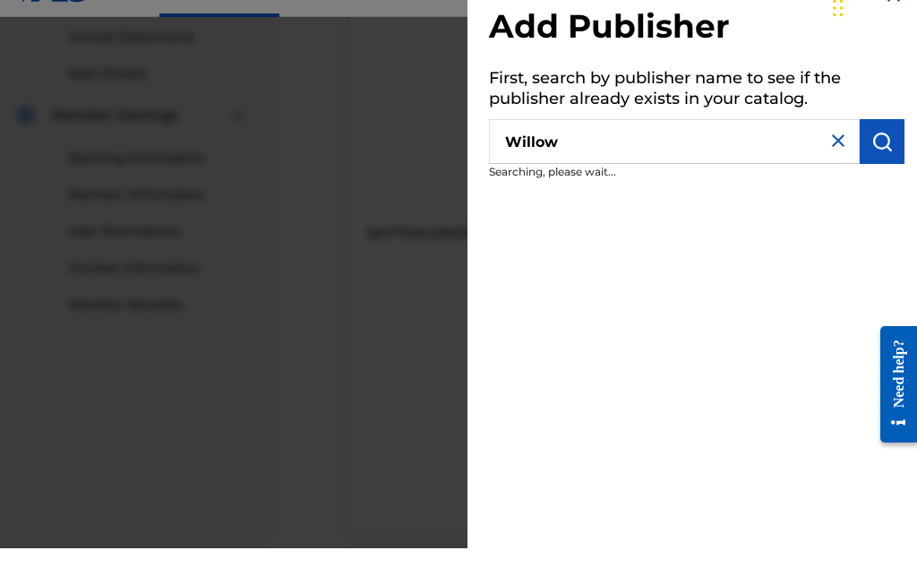
scroll to position [689, 6]
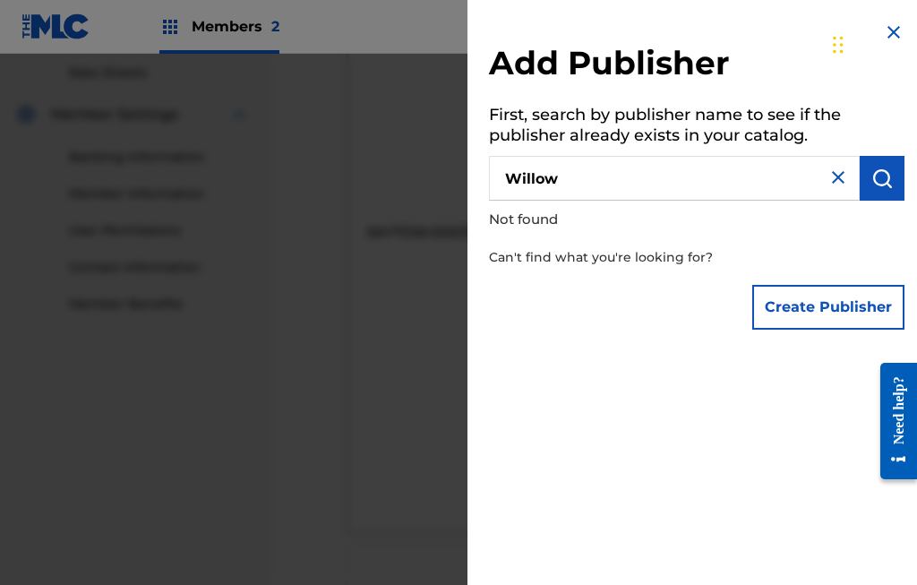
click at [839, 181] on img at bounding box center [837, 176] width 21 height 21
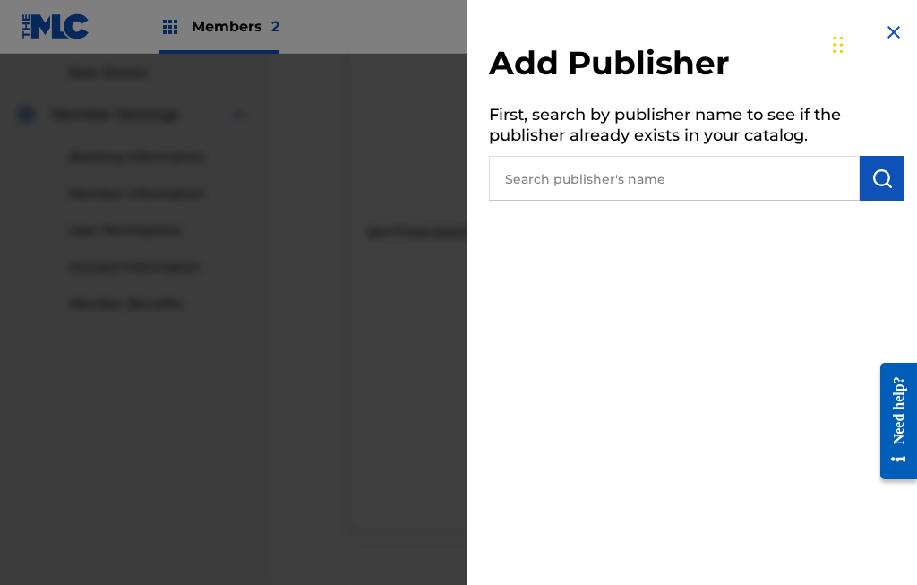
click at [435, 383] on div at bounding box center [458, 346] width 917 height 585
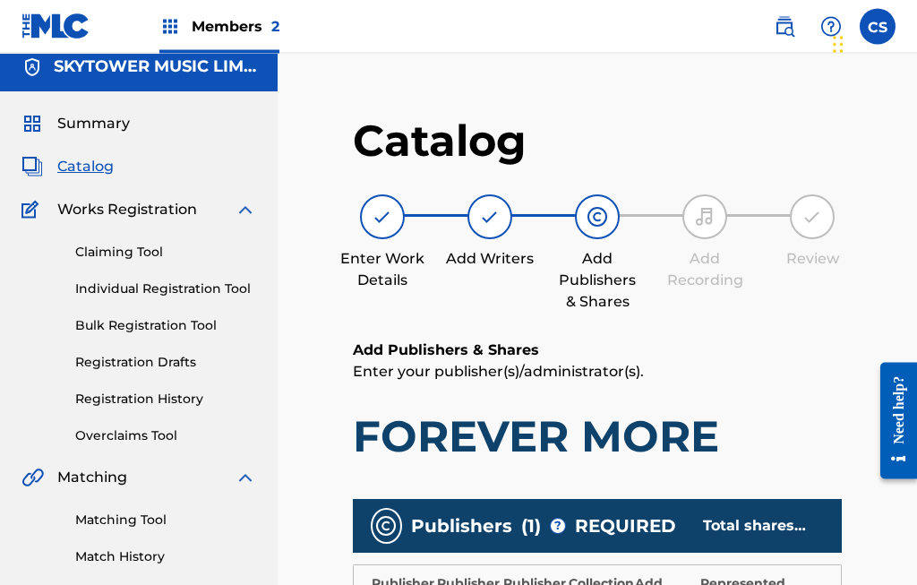
scroll to position [0, 0]
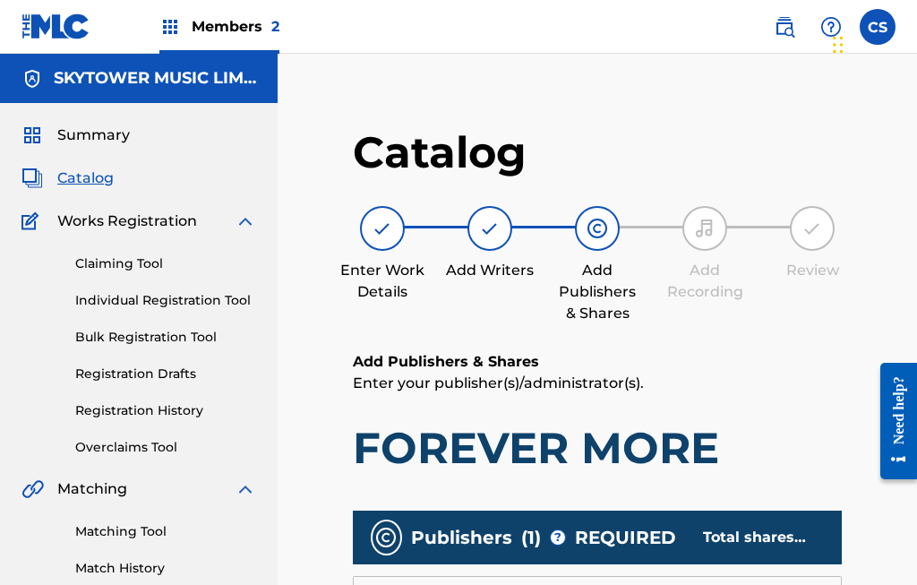
click at [240, 31] on span "Members 2" at bounding box center [236, 26] width 88 height 21
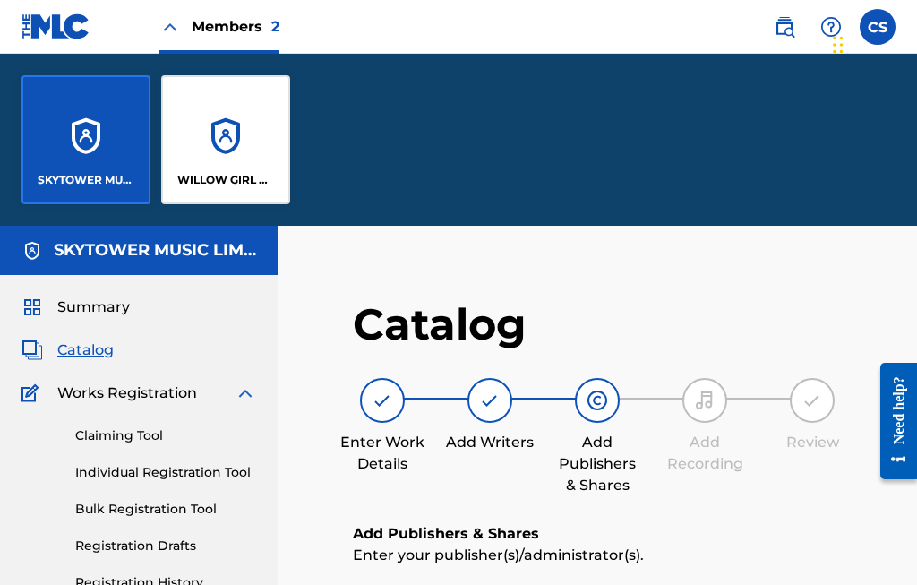
click at [242, 143] on div "WILLOW GIRL MUSIC" at bounding box center [225, 139] width 129 height 129
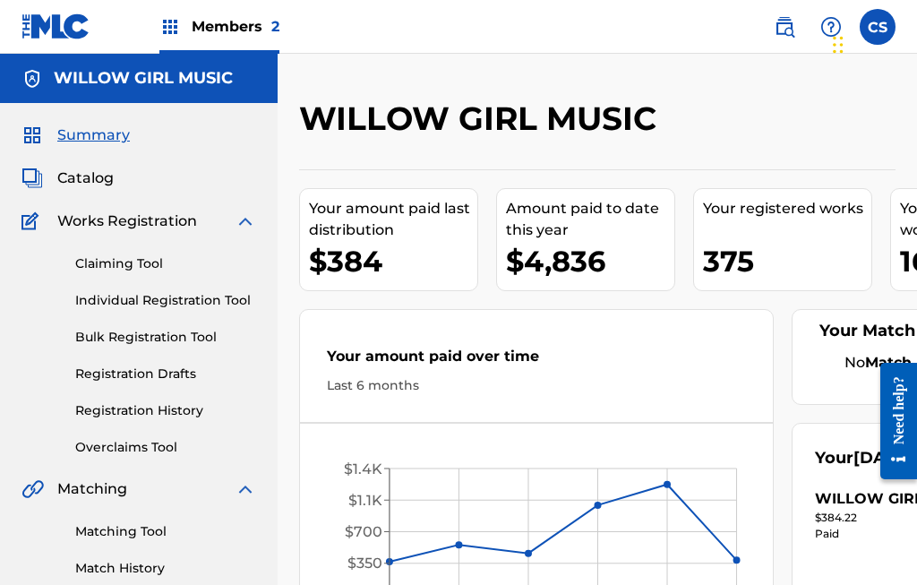
click at [99, 173] on span "Catalog" at bounding box center [85, 177] width 56 height 21
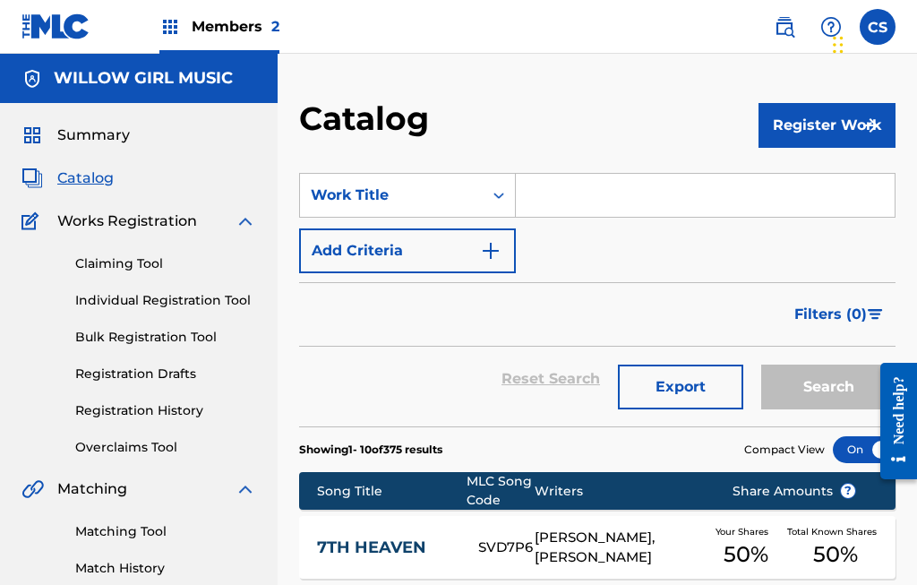
click at [543, 193] on input "Search Form" at bounding box center [705, 195] width 379 height 43
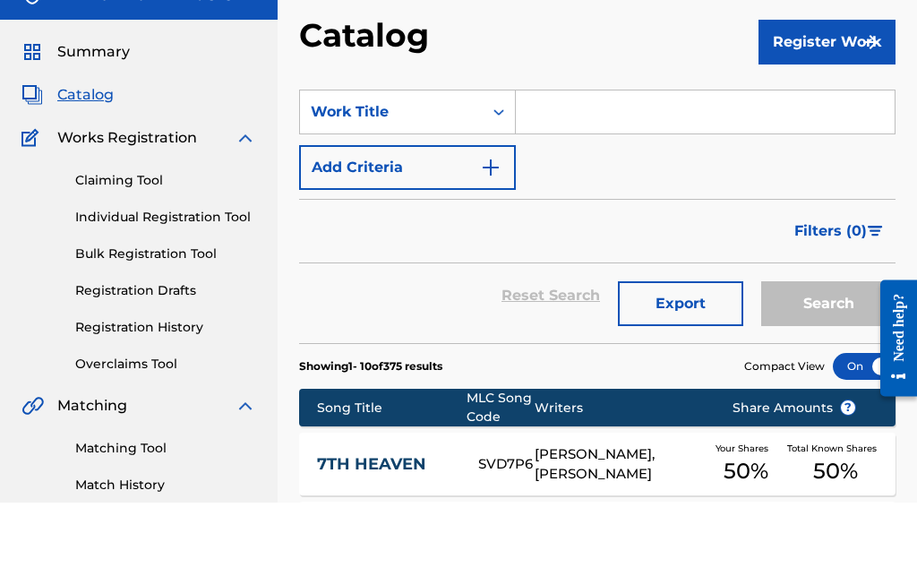
type input "4"
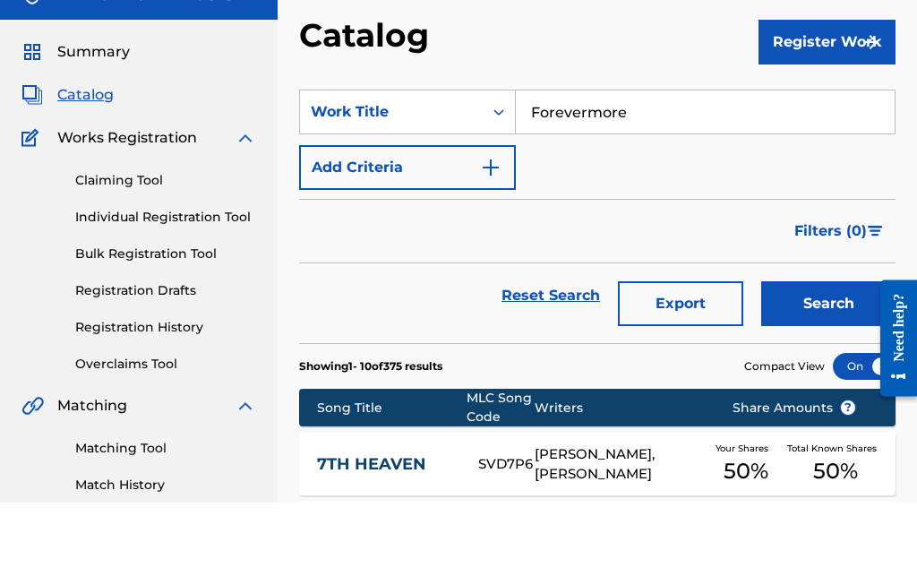
scroll to position [83, 0]
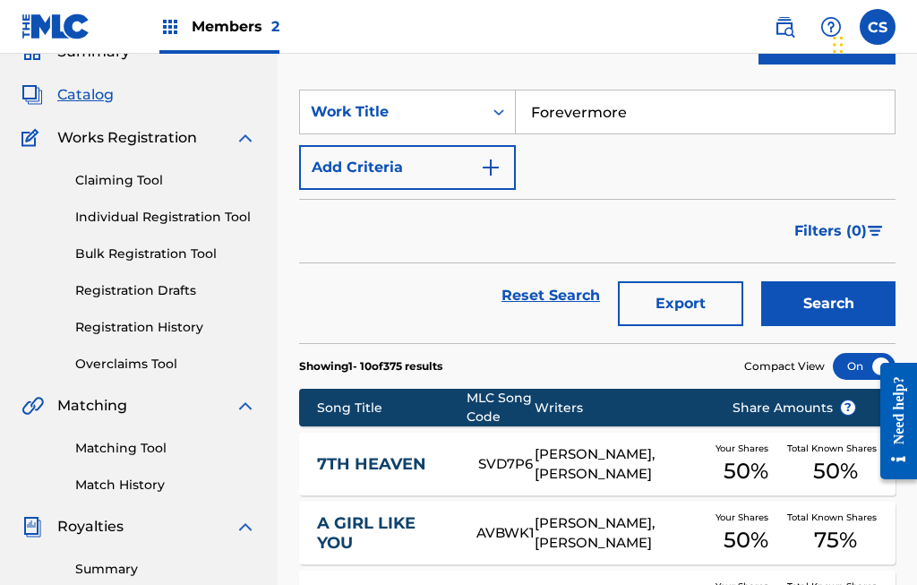
type input "Forevermore"
click at [490, 165] on img "Search Form" at bounding box center [490, 167] width 21 height 21
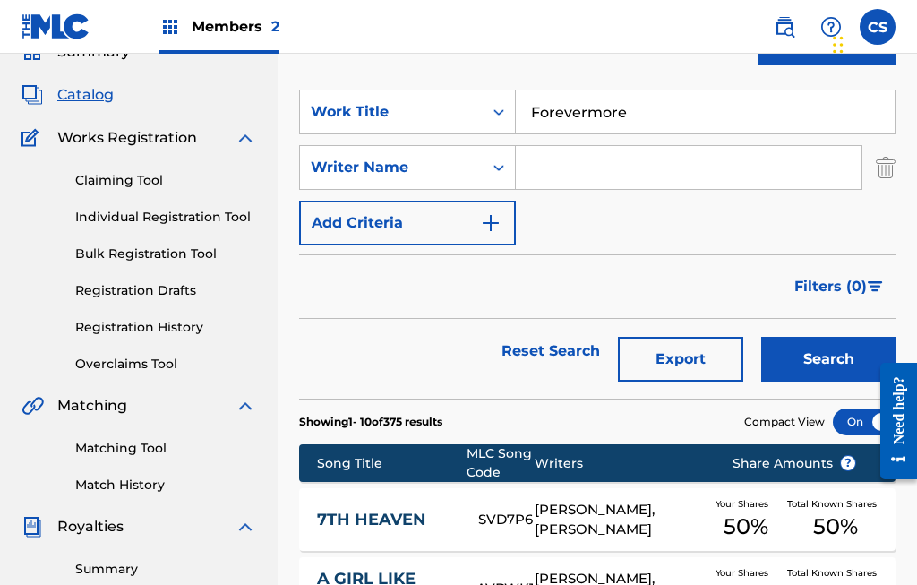
click at [590, 162] on input "Search Form" at bounding box center [689, 167] width 346 height 43
type input "[PERSON_NAME]"
click at [835, 355] on button "Search" at bounding box center [828, 359] width 134 height 45
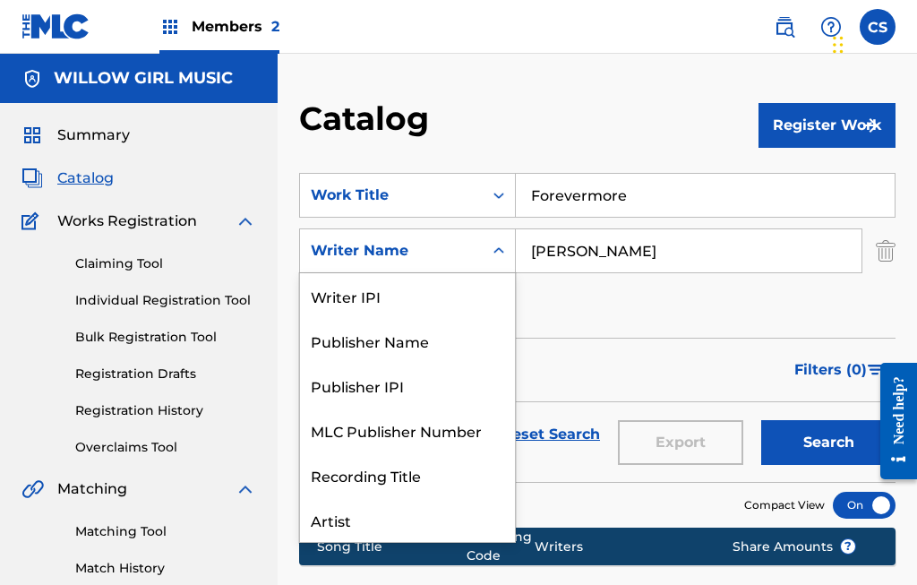
scroll to position [90, 0]
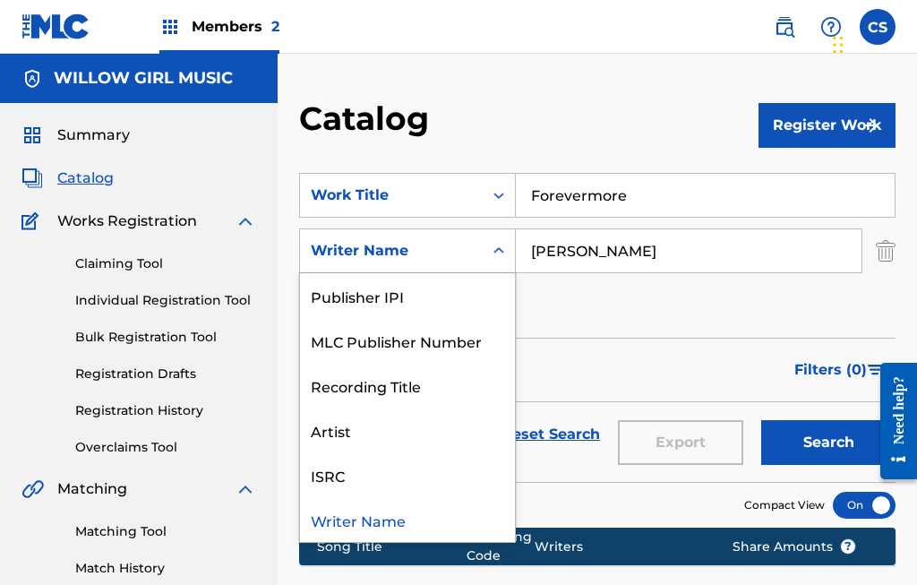
click at [423, 515] on div "Writer Name" at bounding box center [407, 519] width 215 height 45
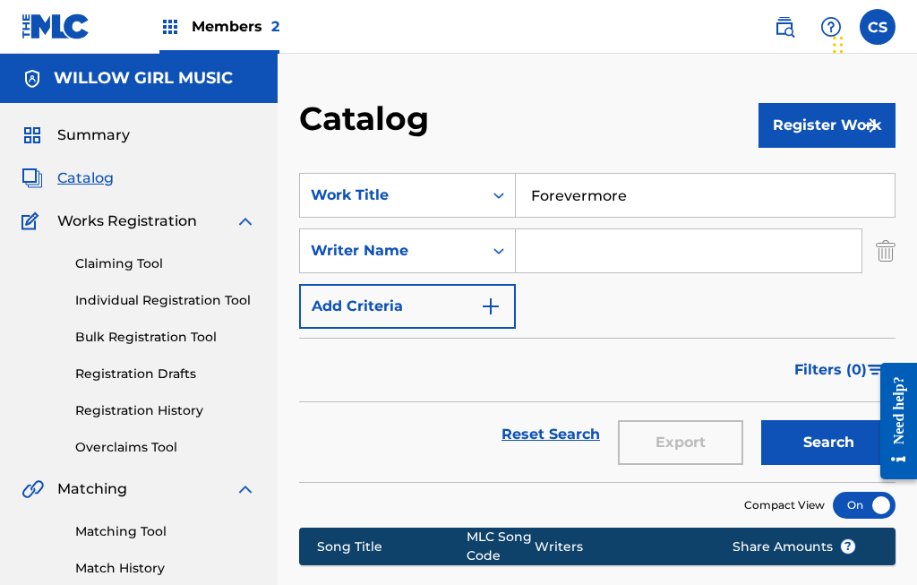
click at [831, 440] on button "Search" at bounding box center [828, 442] width 134 height 45
click at [652, 191] on input "Forevermore" at bounding box center [705, 195] width 379 height 43
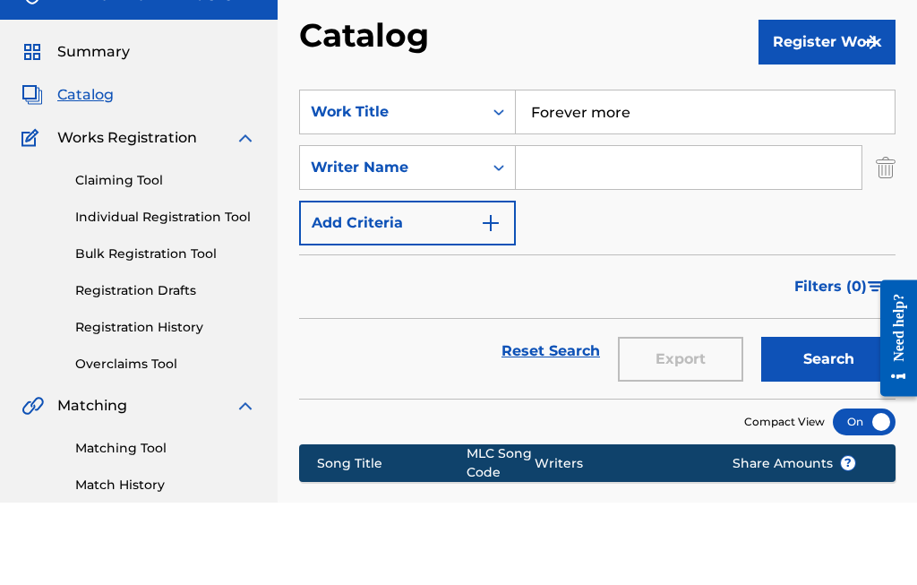
scroll to position [83, 0]
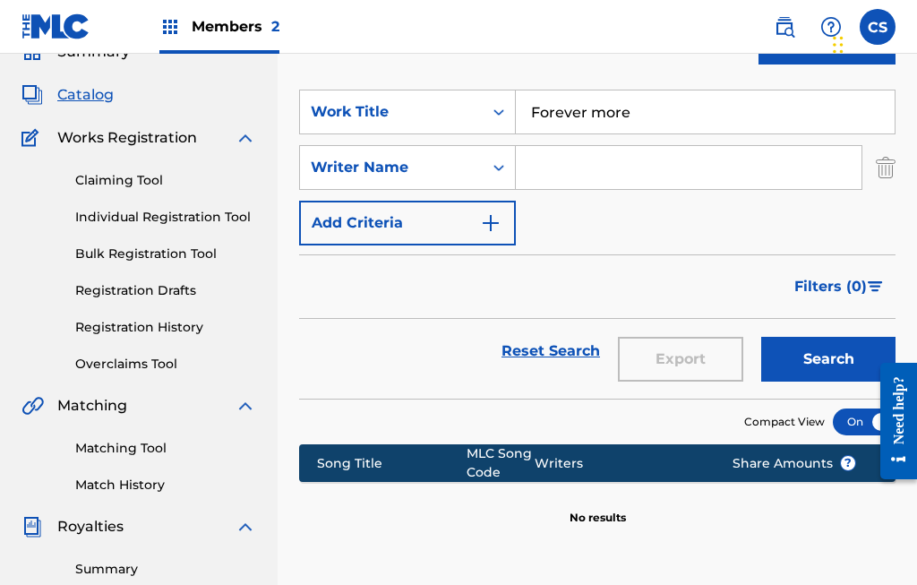
type input "Forever more"
click at [839, 349] on button "Search" at bounding box center [828, 359] width 134 height 45
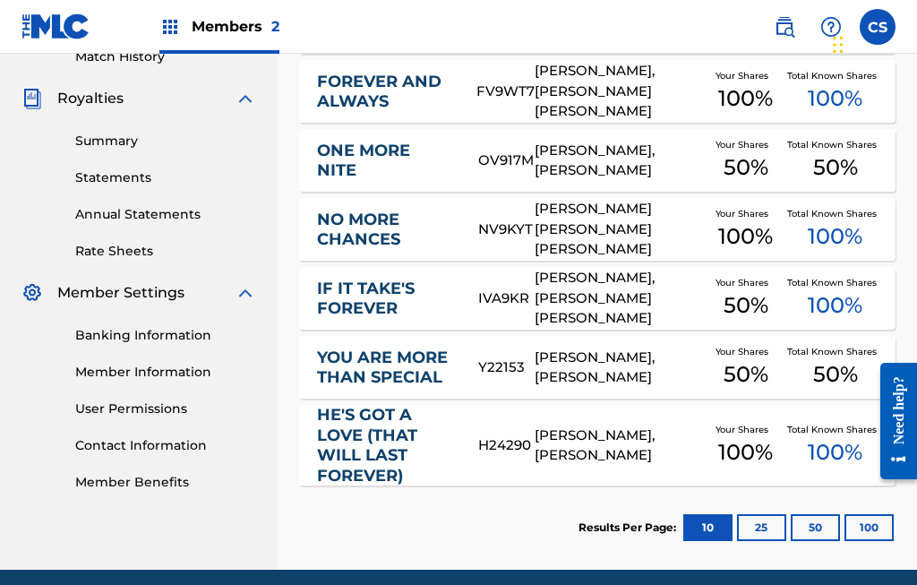
scroll to position [513, 0]
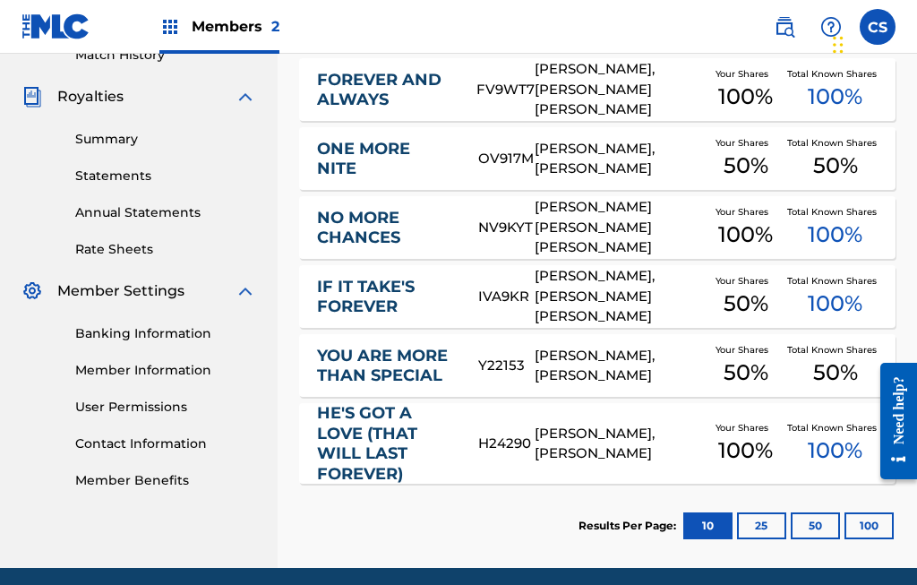
click at [863, 525] on button "100" at bounding box center [868, 525] width 49 height 27
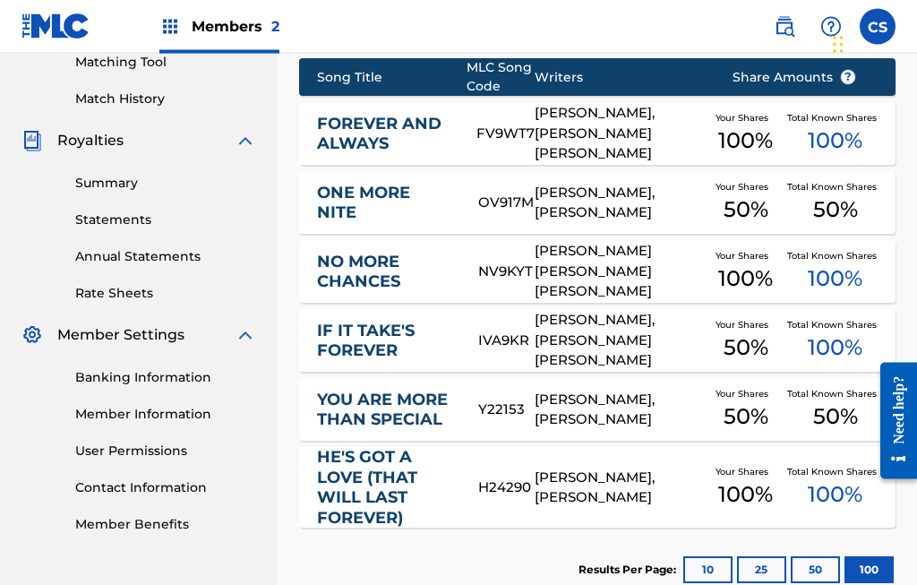
scroll to position [470, 0]
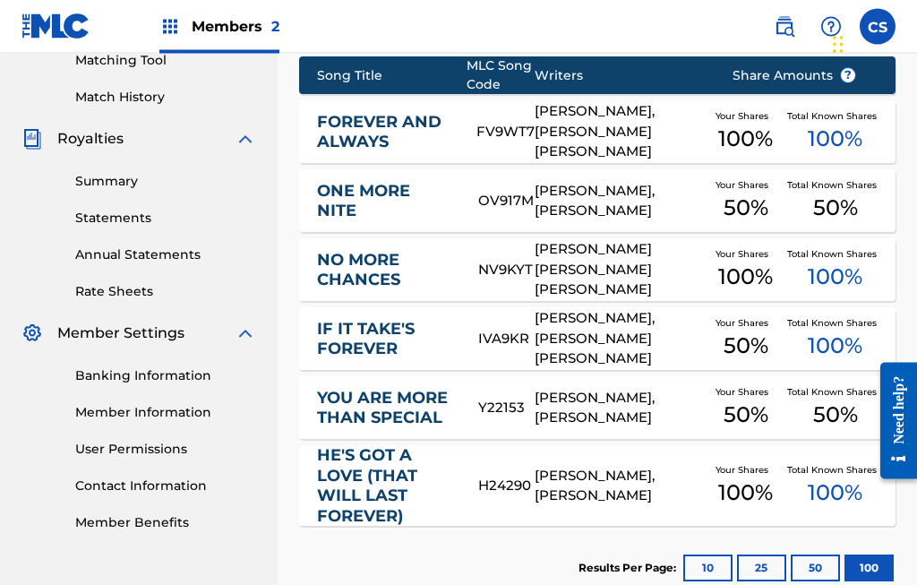
click at [716, 567] on button "10" at bounding box center [707, 568] width 49 height 27
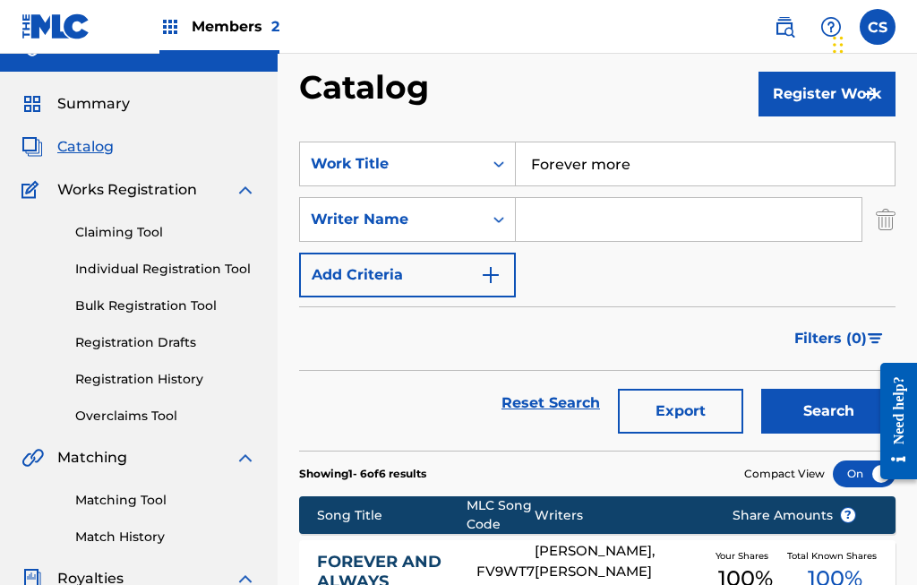
scroll to position [30, 0]
click at [570, 213] on input "Search Form" at bounding box center [689, 220] width 346 height 43
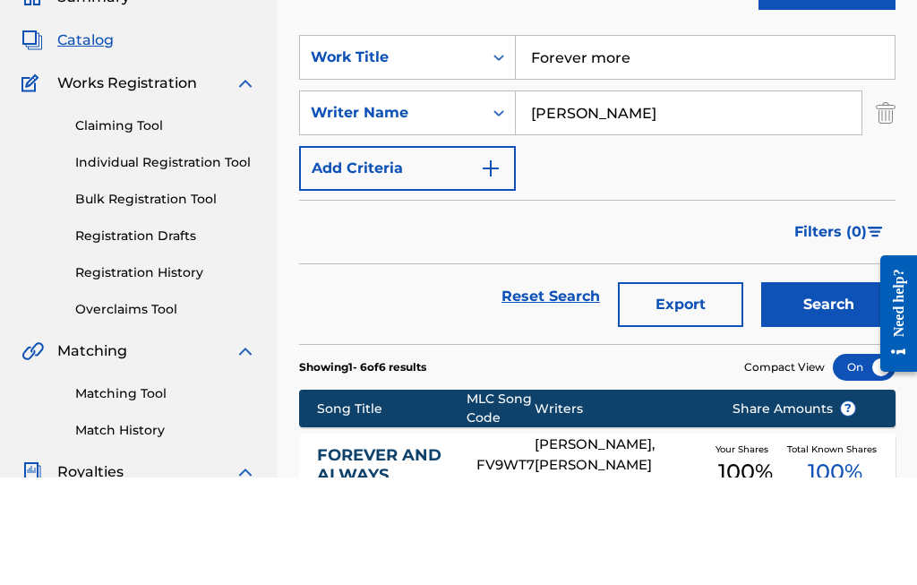
scroll to position [139, 0]
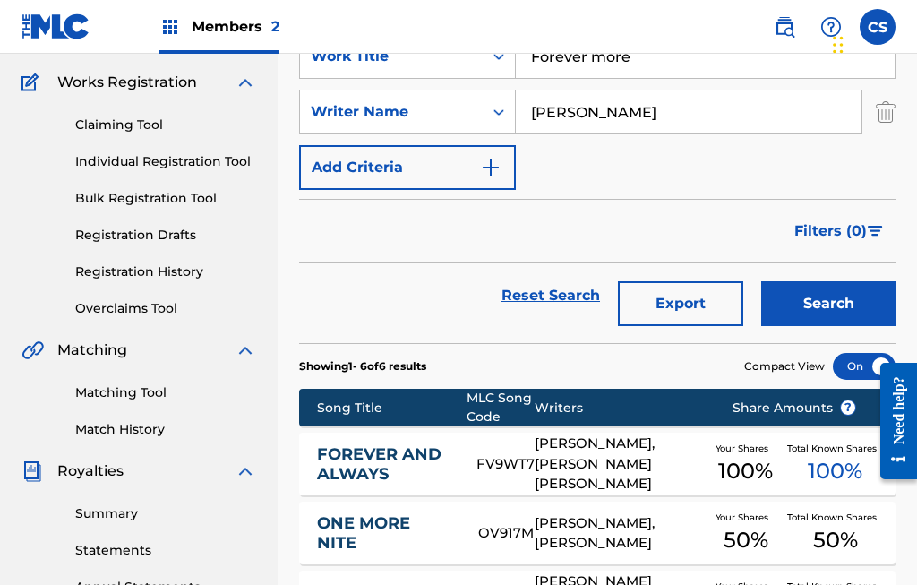
click at [827, 291] on button "Search" at bounding box center [828, 303] width 134 height 45
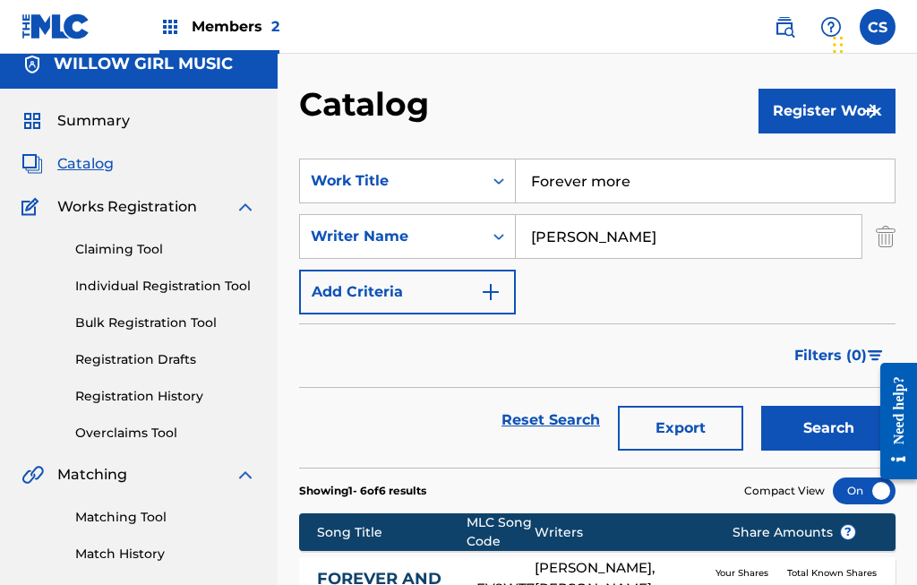
scroll to position [0, 0]
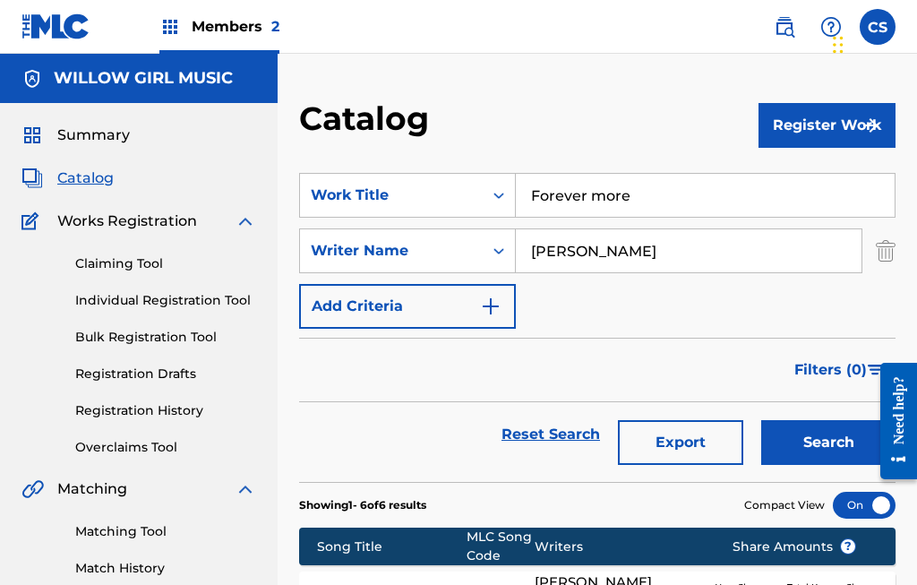
click at [110, 179] on span "Catalog" at bounding box center [85, 177] width 56 height 21
click at [90, 171] on span "Catalog" at bounding box center [85, 177] width 56 height 21
click at [93, 172] on span "Catalog" at bounding box center [85, 177] width 56 height 21
click at [87, 175] on span "Catalog" at bounding box center [85, 177] width 56 height 21
click at [609, 251] on input "[PERSON_NAME]" at bounding box center [689, 250] width 346 height 43
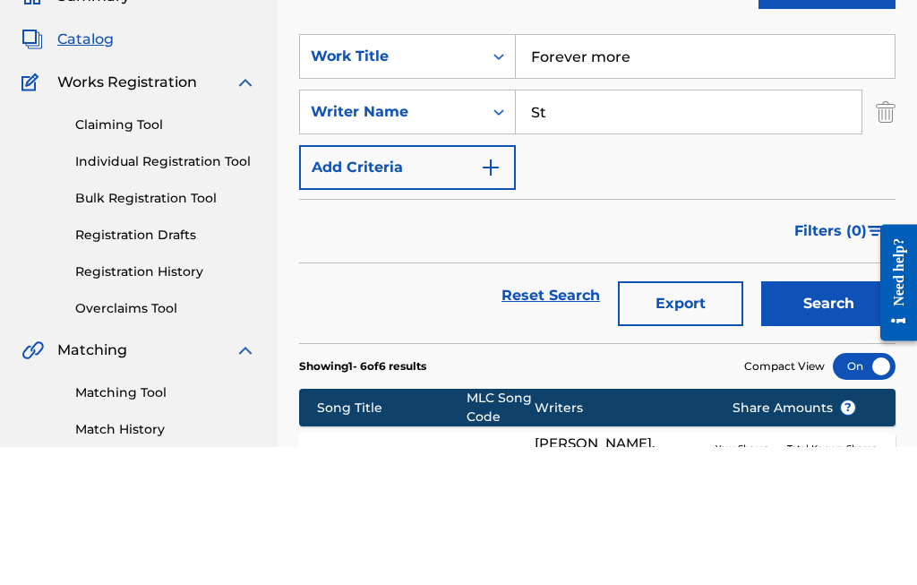
type input "S"
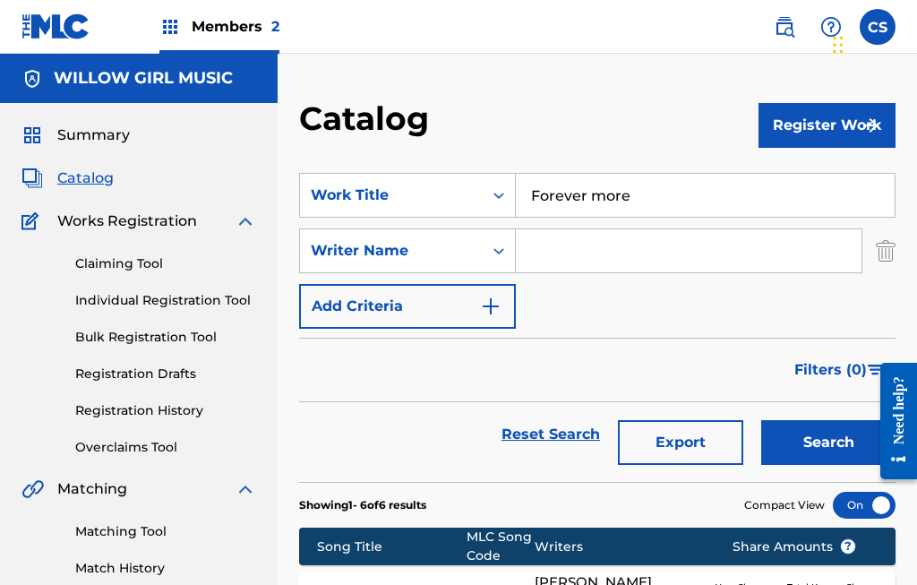
click at [231, 24] on span "Members 2" at bounding box center [236, 26] width 88 height 21
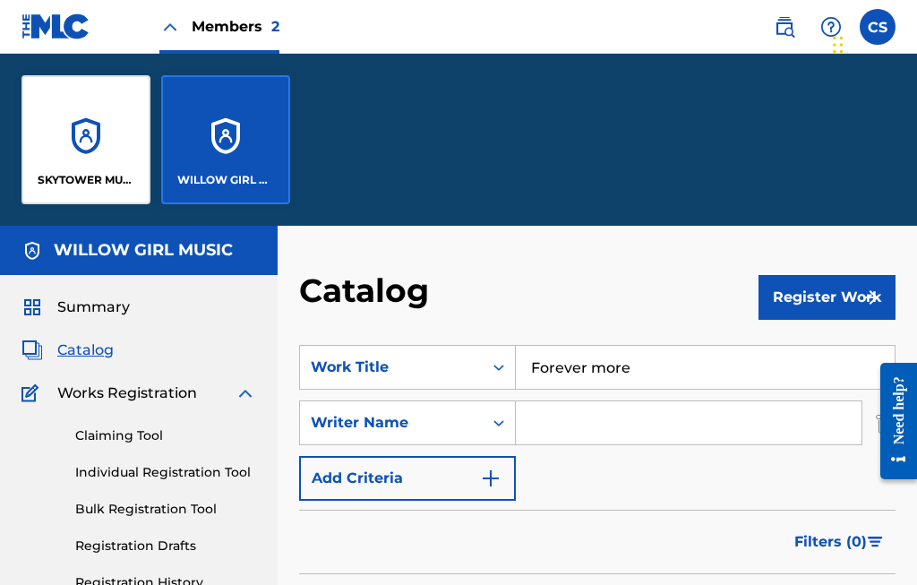
click at [119, 141] on div "SKYTOWER MUSIC LIMITED" at bounding box center [85, 139] width 129 height 129
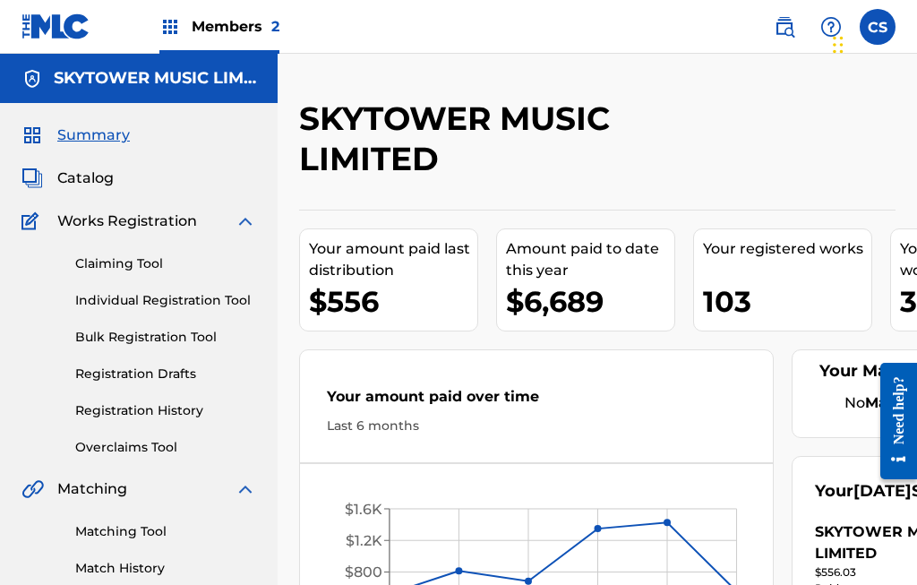
click at [112, 177] on span "Catalog" at bounding box center [85, 177] width 56 height 21
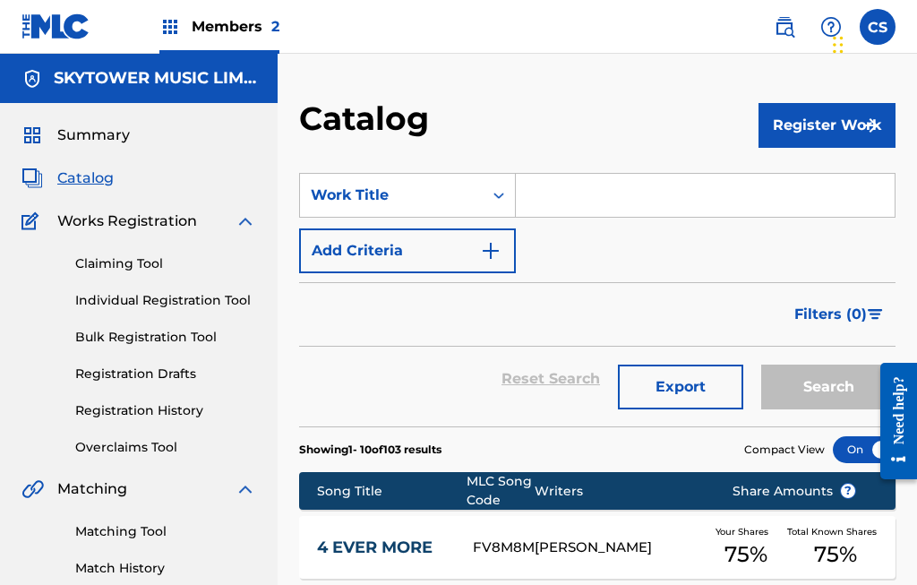
click at [577, 191] on input "Search Form" at bounding box center [705, 195] width 379 height 43
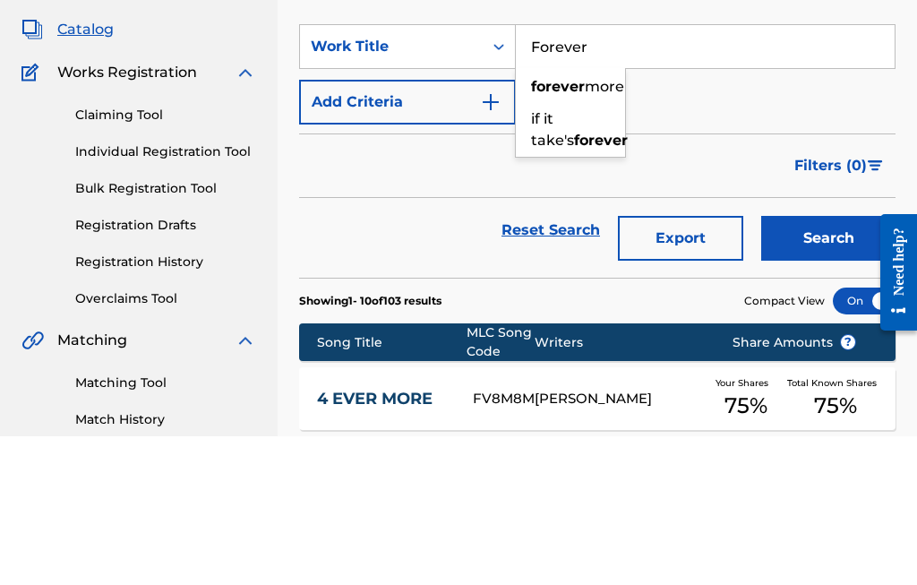
click at [558, 219] on div "forever more" at bounding box center [570, 235] width 109 height 32
type input "forever more"
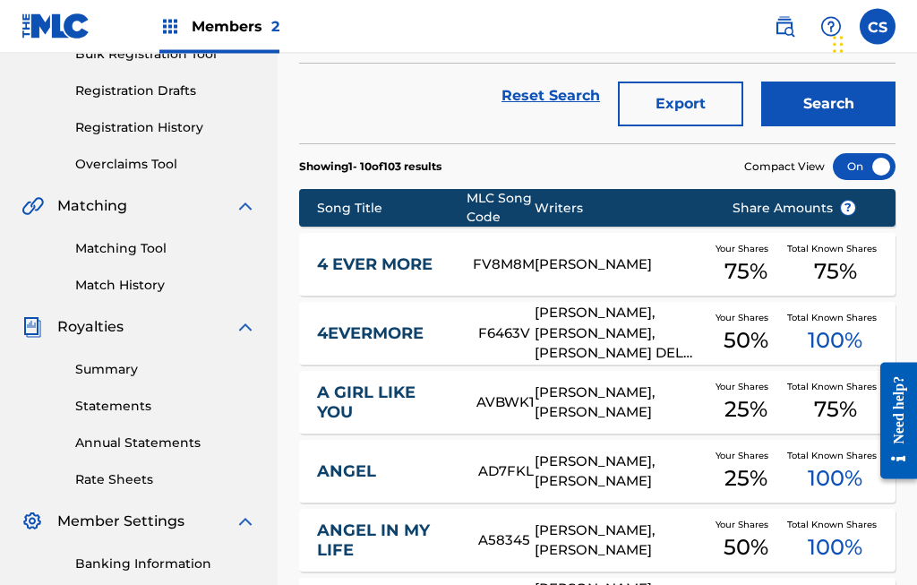
scroll to position [283, 0]
click at [629, 337] on div "[PERSON_NAME], [PERSON_NAME], [PERSON_NAME] DEL [PERSON_NAME]" at bounding box center [619, 333] width 170 height 61
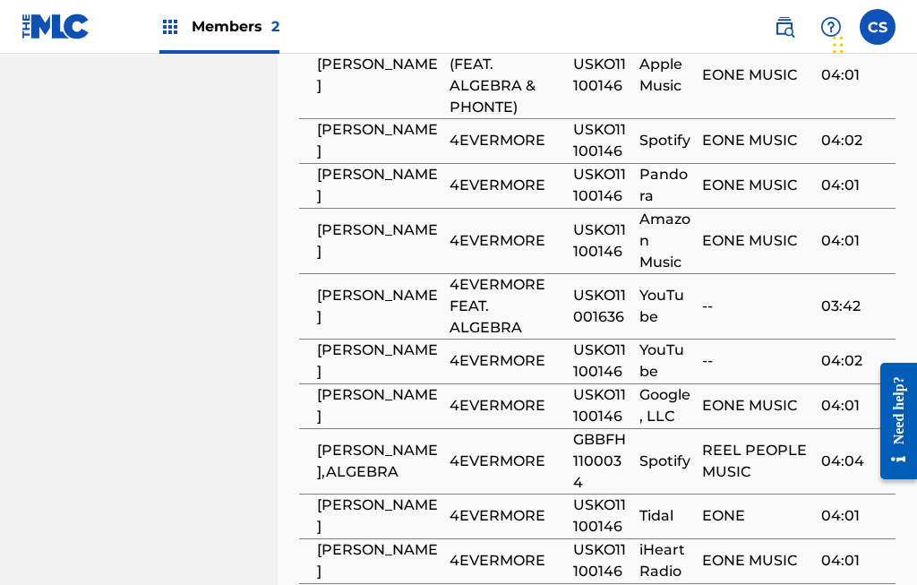
scroll to position [2061, 0]
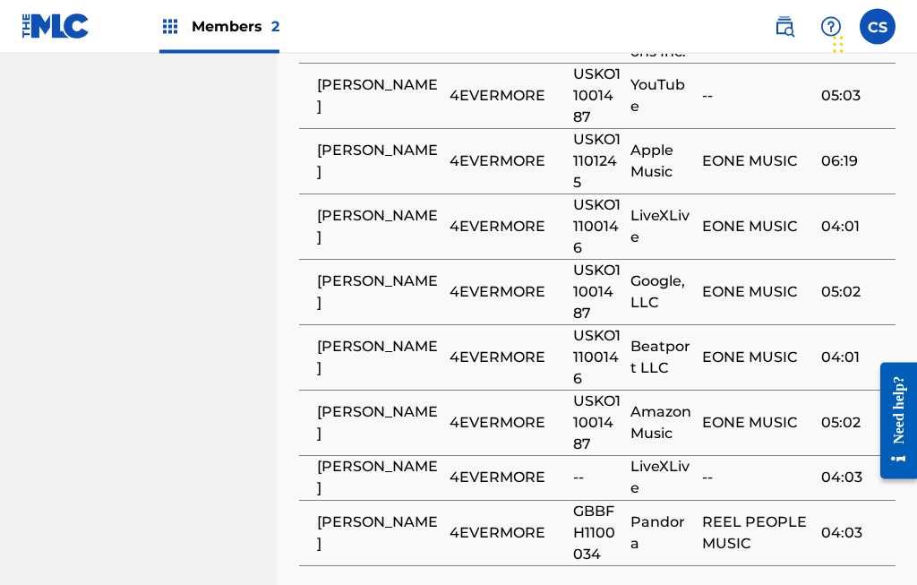
scroll to position [2186, 0]
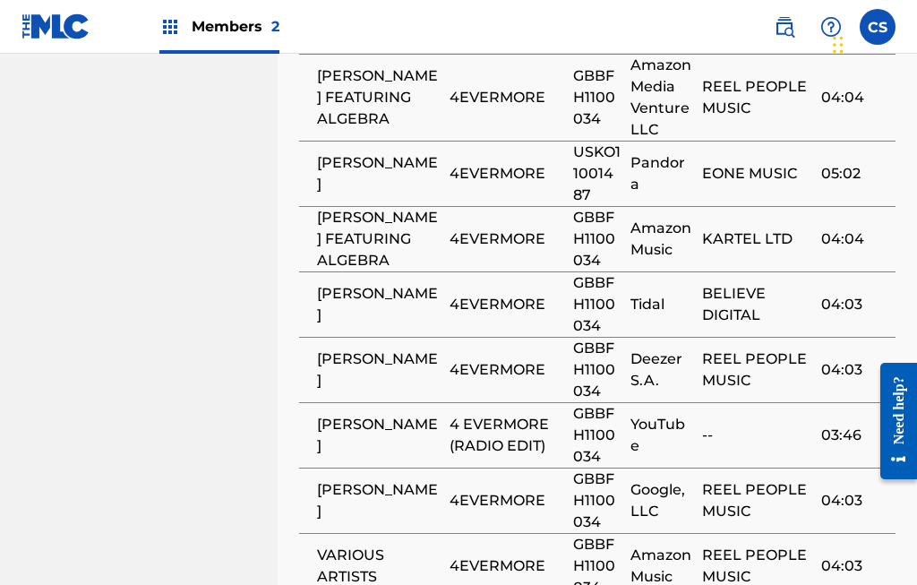
scroll to position [2206, 0]
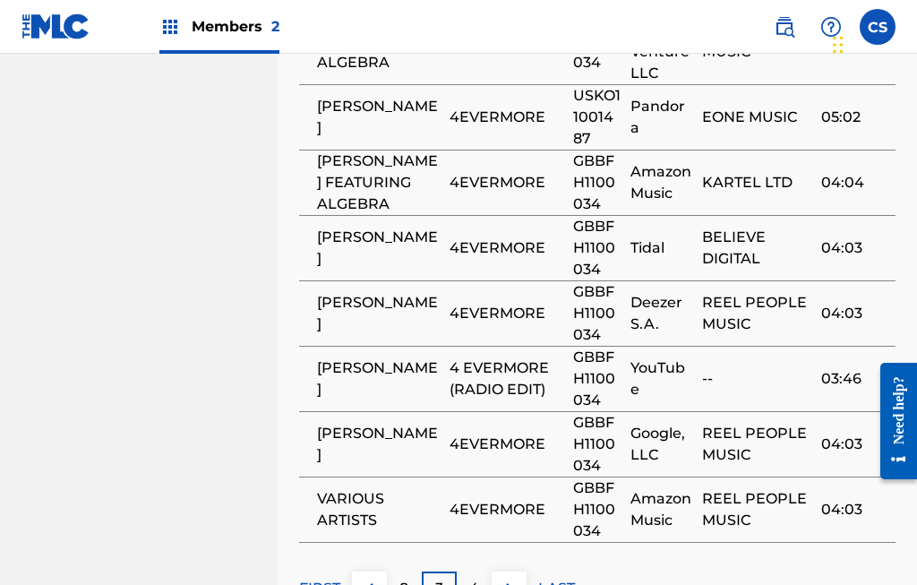
click at [478, 577] on p "4" at bounding box center [474, 587] width 10 height 21
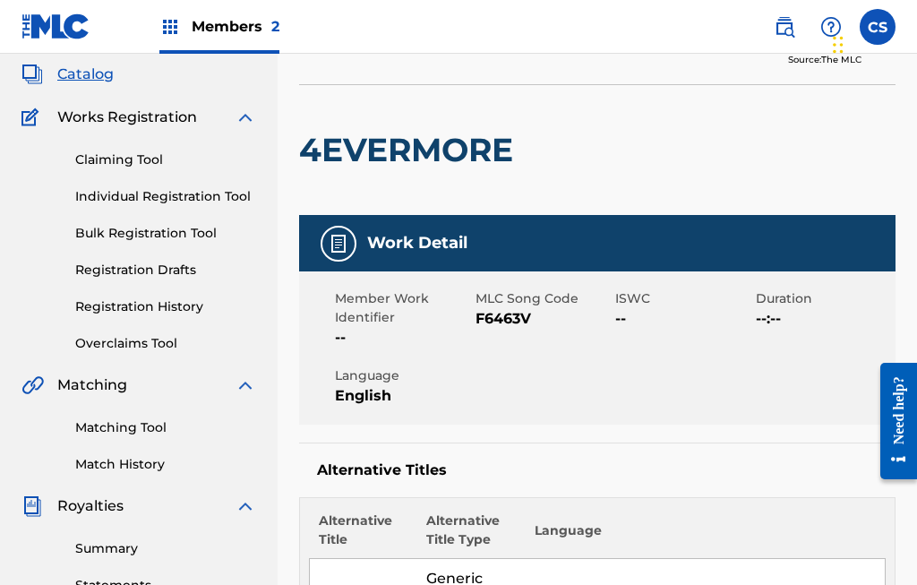
scroll to position [103, 0]
click at [148, 161] on link "Claiming Tool" at bounding box center [165, 160] width 181 height 19
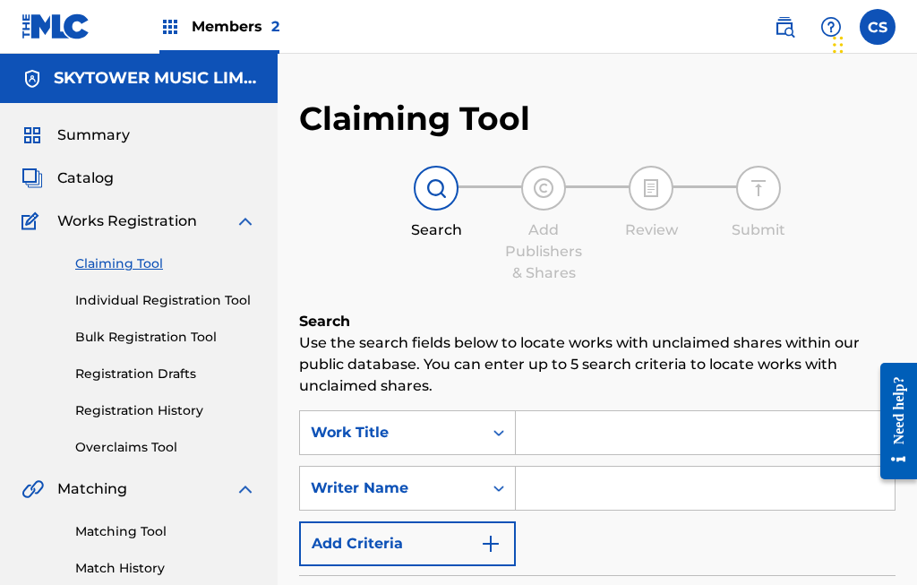
click at [558, 442] on input "Search Form" at bounding box center [705, 432] width 379 height 43
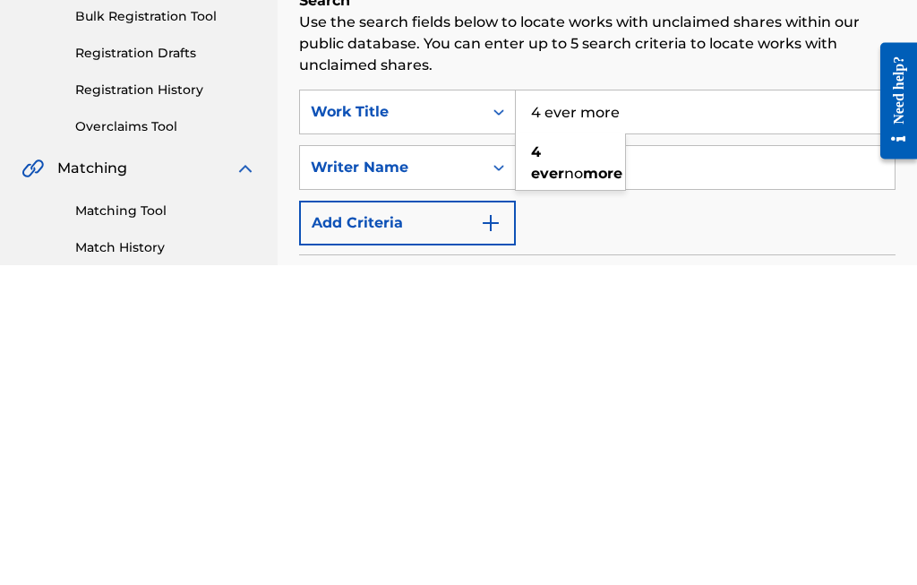
click at [581, 485] on span "no" at bounding box center [573, 493] width 19 height 17
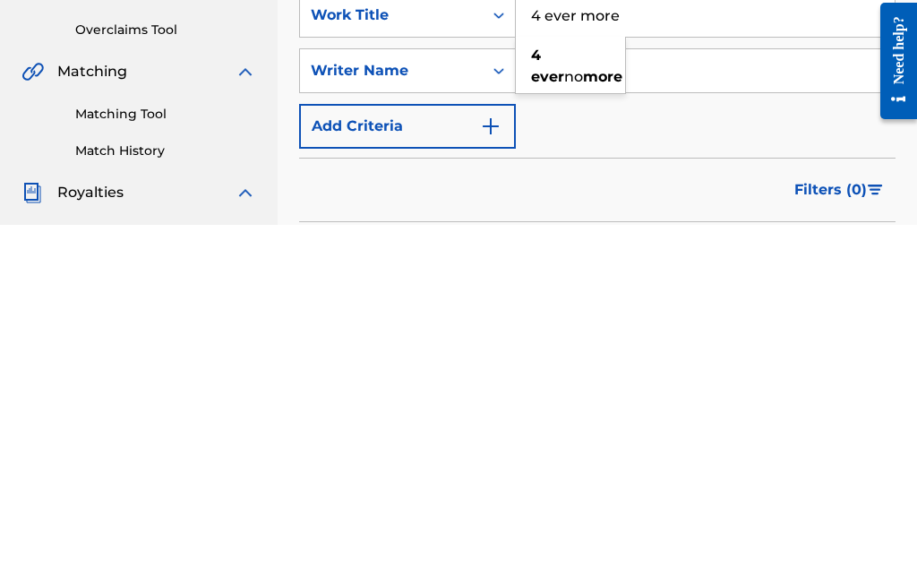
scroll to position [417, 0]
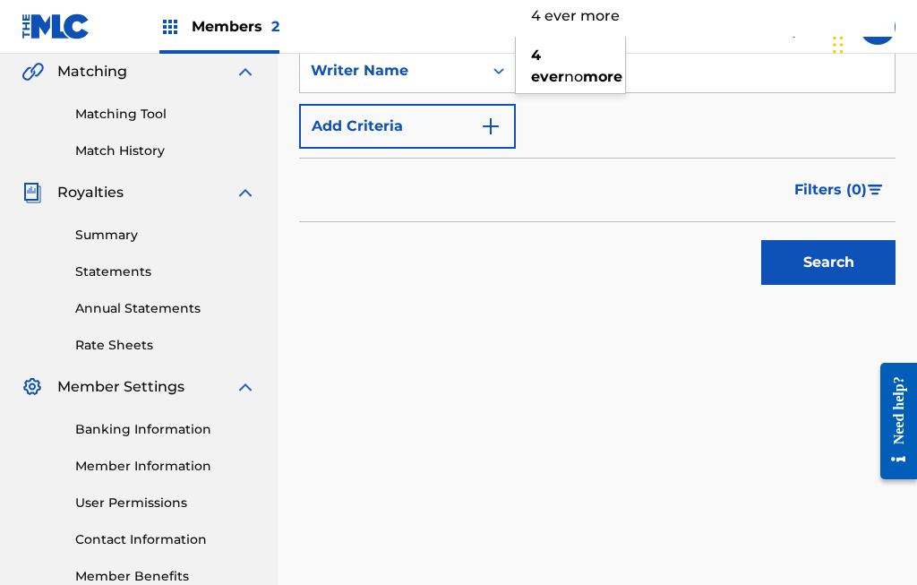
type input "4 ever more"
click at [821, 255] on button "Search" at bounding box center [828, 262] width 134 height 45
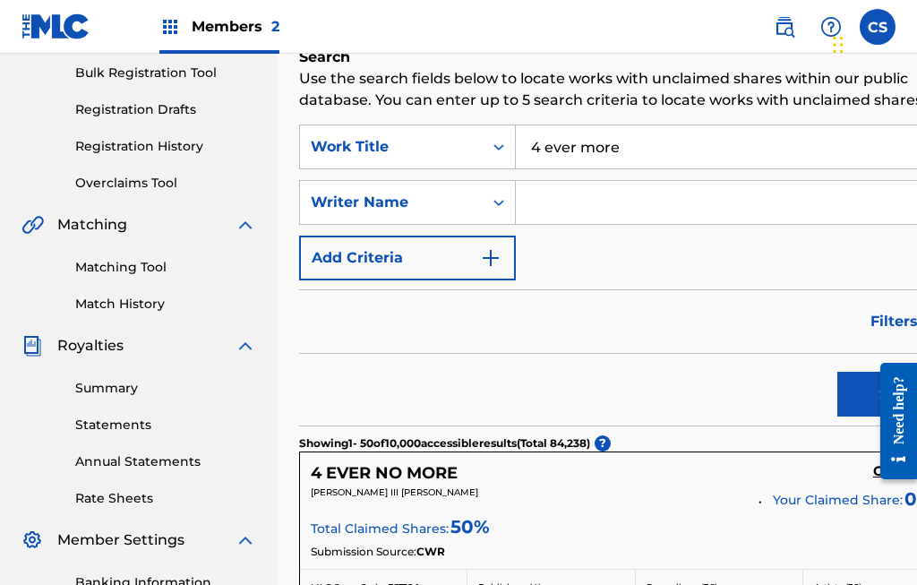
scroll to position [256, 0]
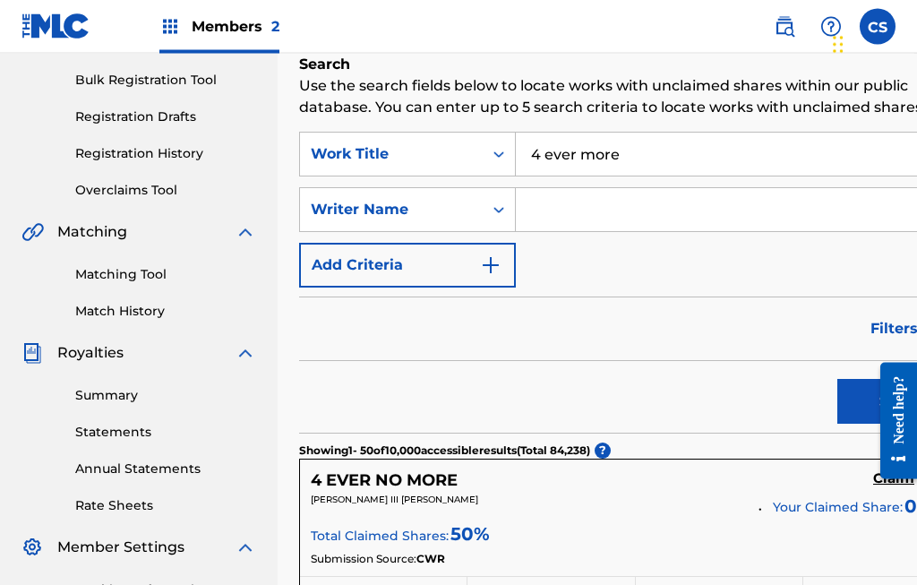
click at [837, 410] on button "Search" at bounding box center [904, 402] width 134 height 45
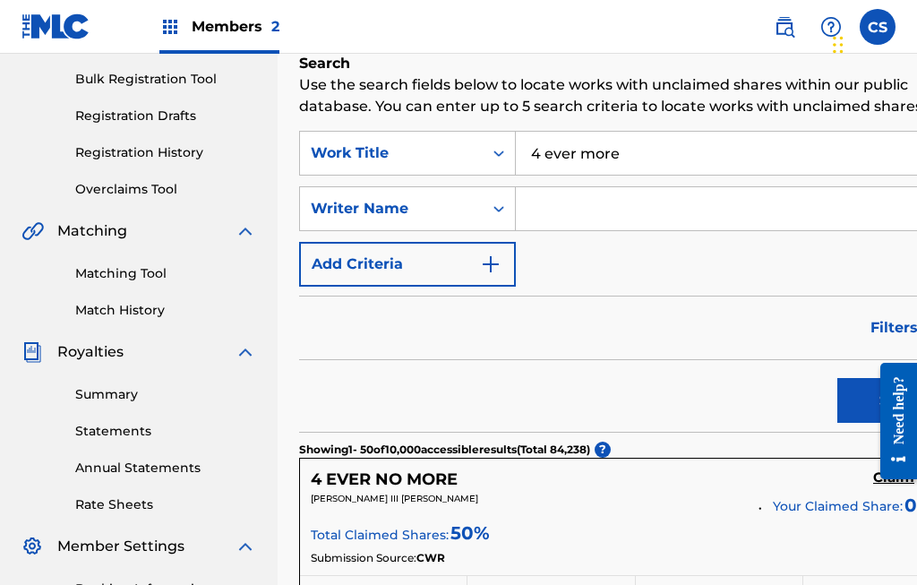
scroll to position [257, 0]
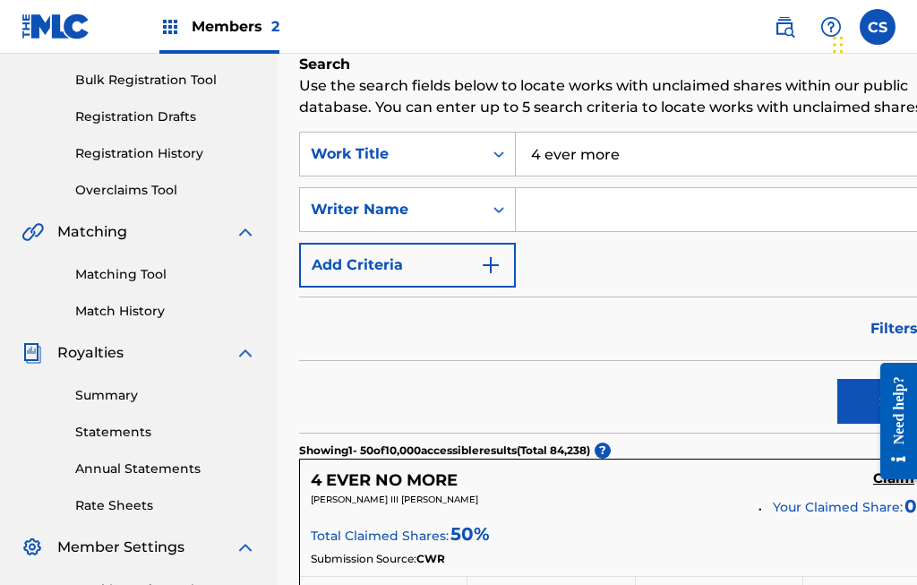
click at [226, 17] on span "Members 2" at bounding box center [236, 26] width 88 height 21
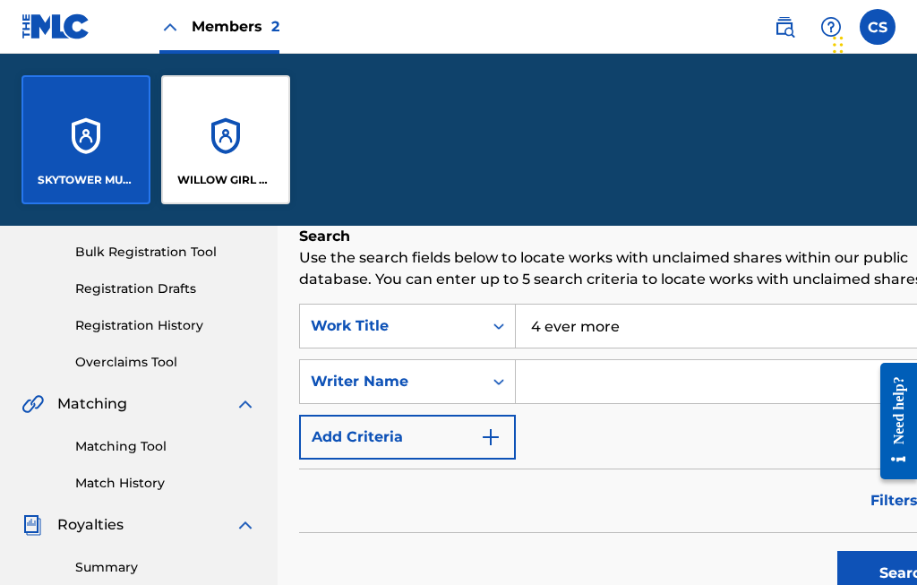
click at [267, 25] on span "Members 2" at bounding box center [236, 26] width 88 height 21
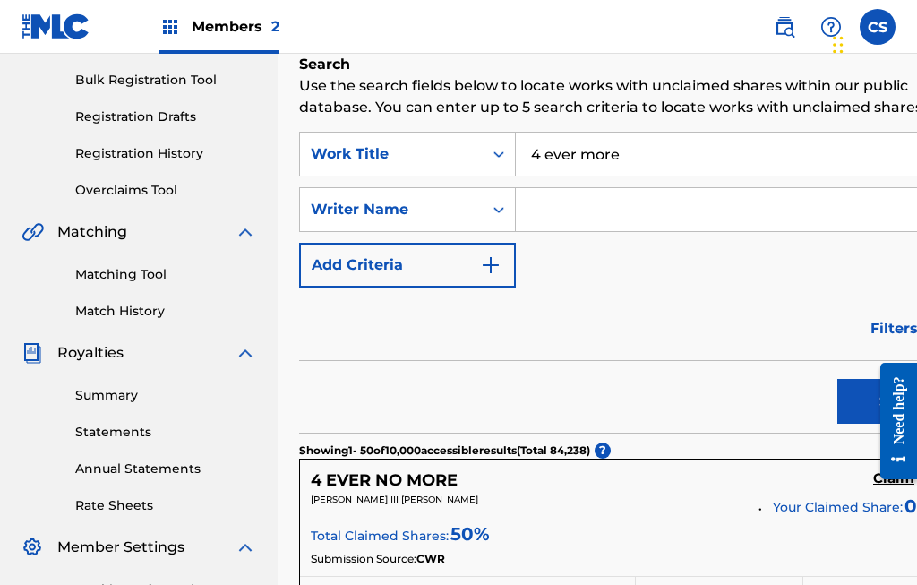
click at [569, 231] on input "Search Form" at bounding box center [743, 209] width 455 height 43
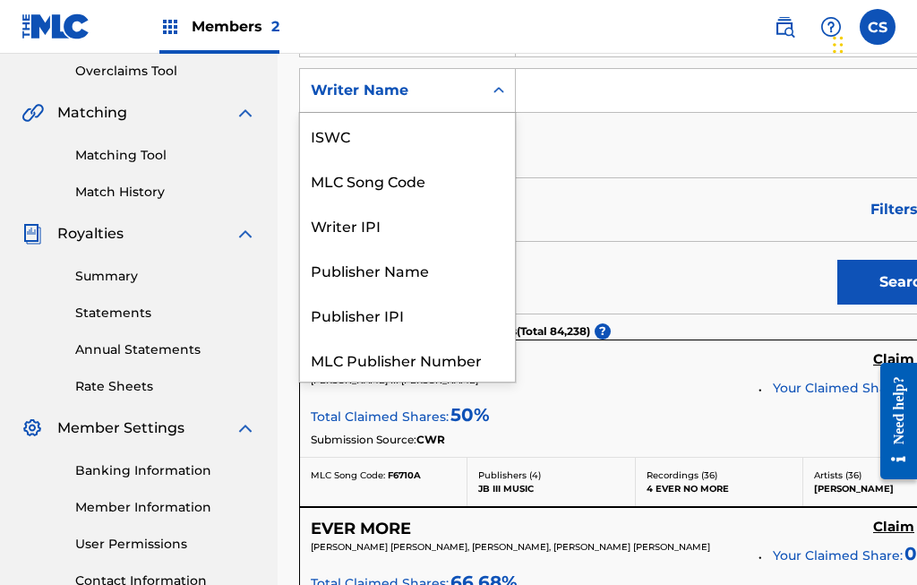
scroll to position [45, 0]
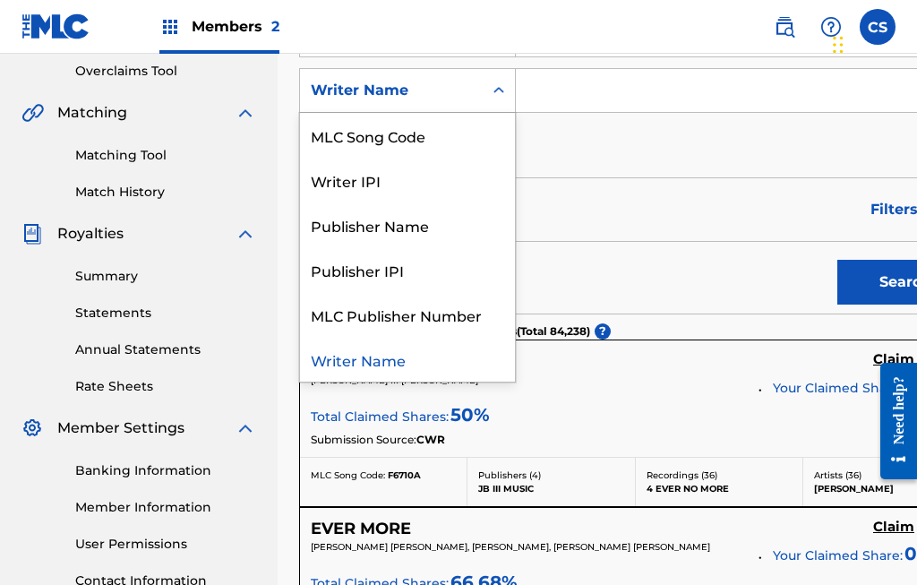
click at [431, 381] on div "Writer Name" at bounding box center [407, 359] width 215 height 45
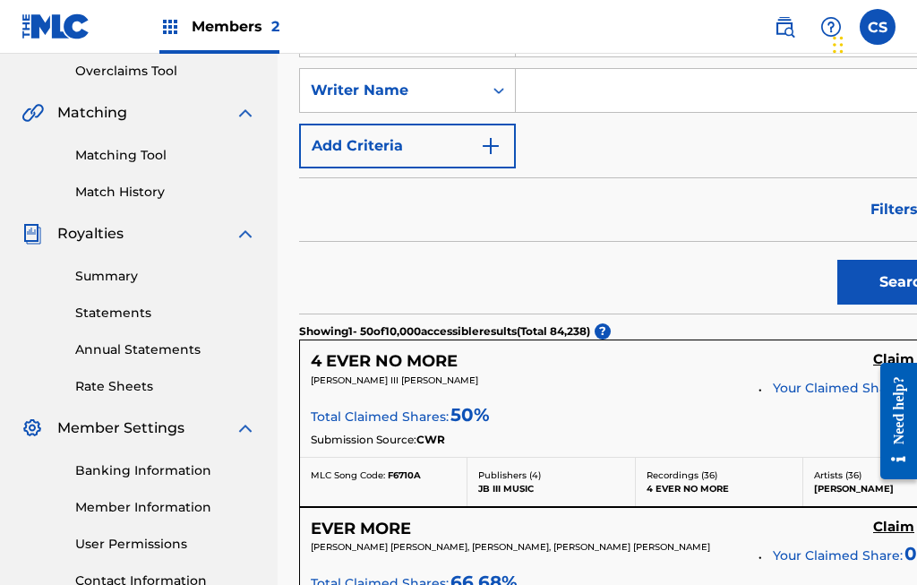
click at [578, 109] on input "Search Form" at bounding box center [743, 90] width 455 height 43
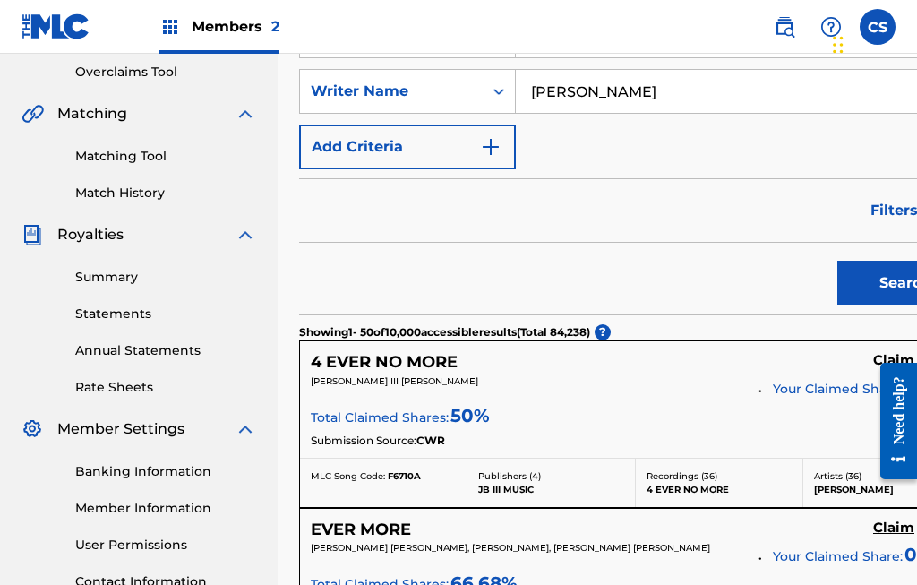
click at [609, 111] on input "[PERSON_NAME]" at bounding box center [743, 91] width 455 height 43
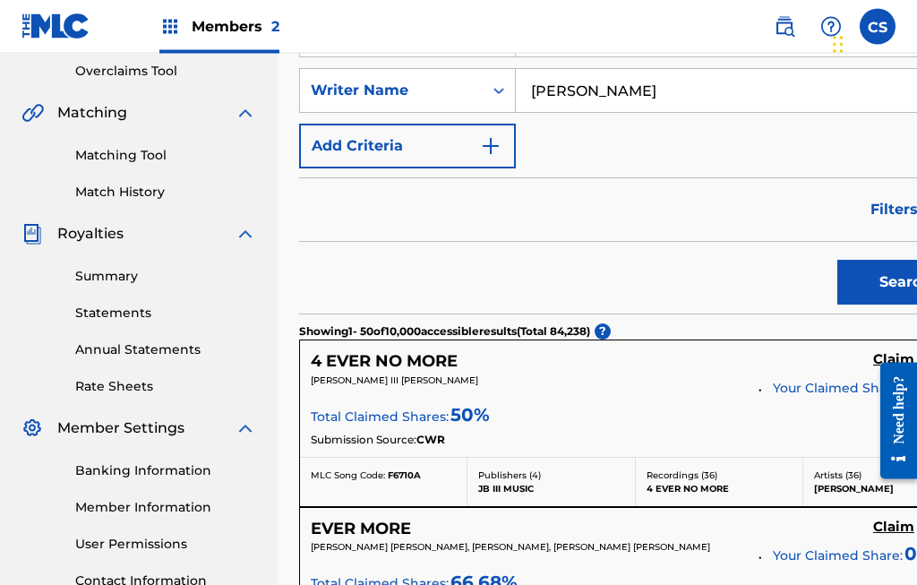
type input "[PERSON_NAME]"
click at [837, 302] on button "Search" at bounding box center [904, 282] width 134 height 45
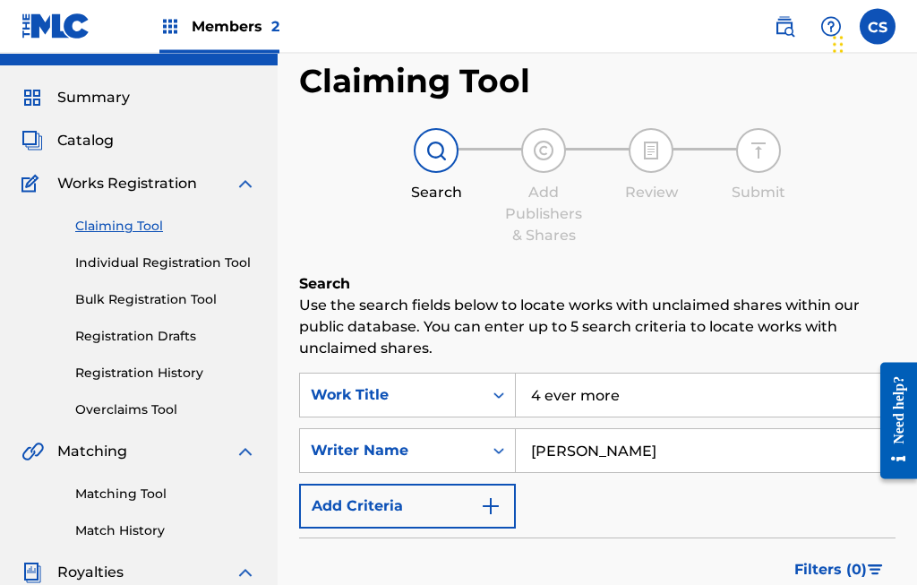
scroll to position [0, 0]
